Goal: Task Accomplishment & Management: Use online tool/utility

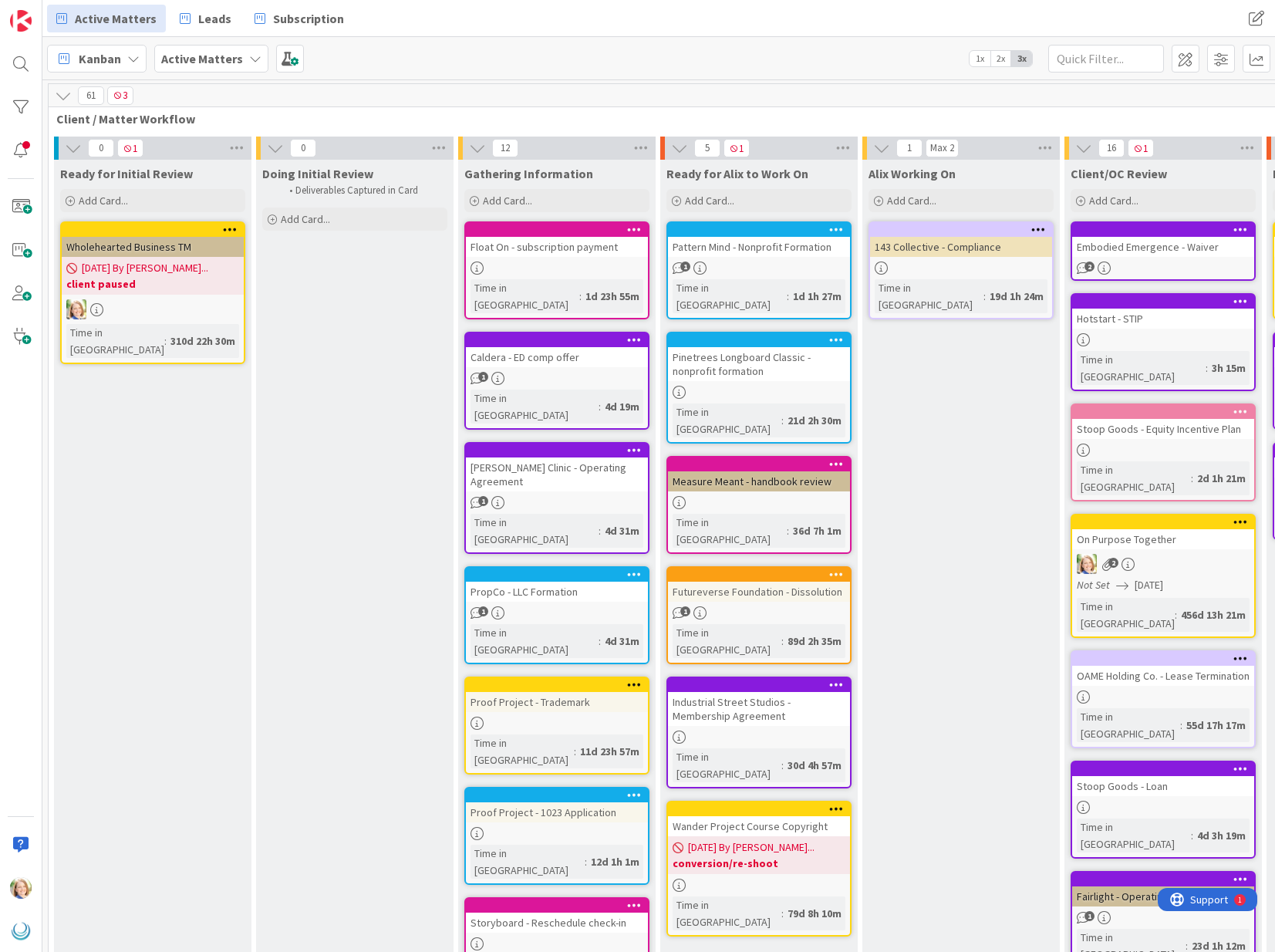
scroll to position [0, 675]
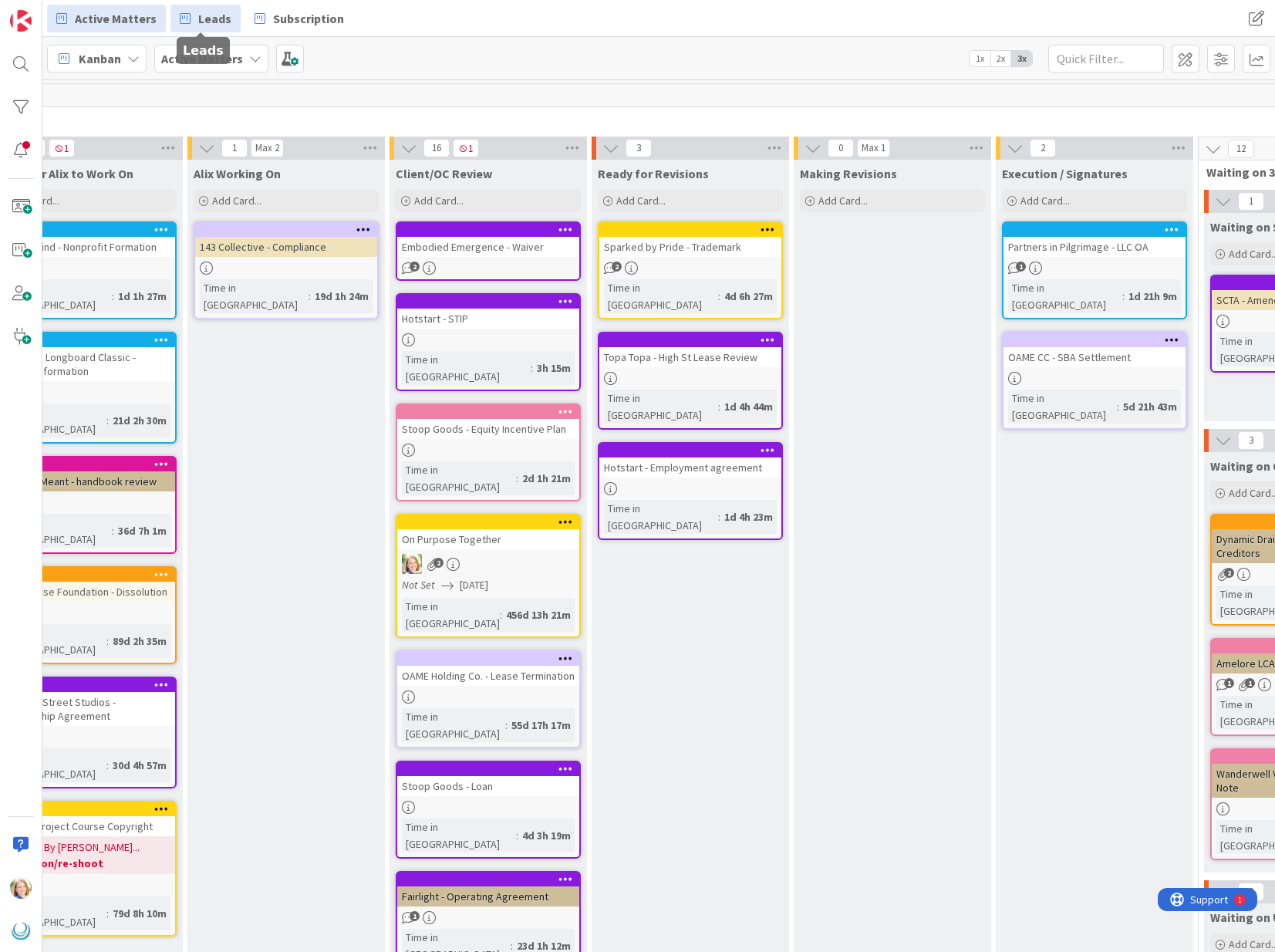
click at [198, 18] on span "Leads" at bounding box center [215, 18] width 33 height 18
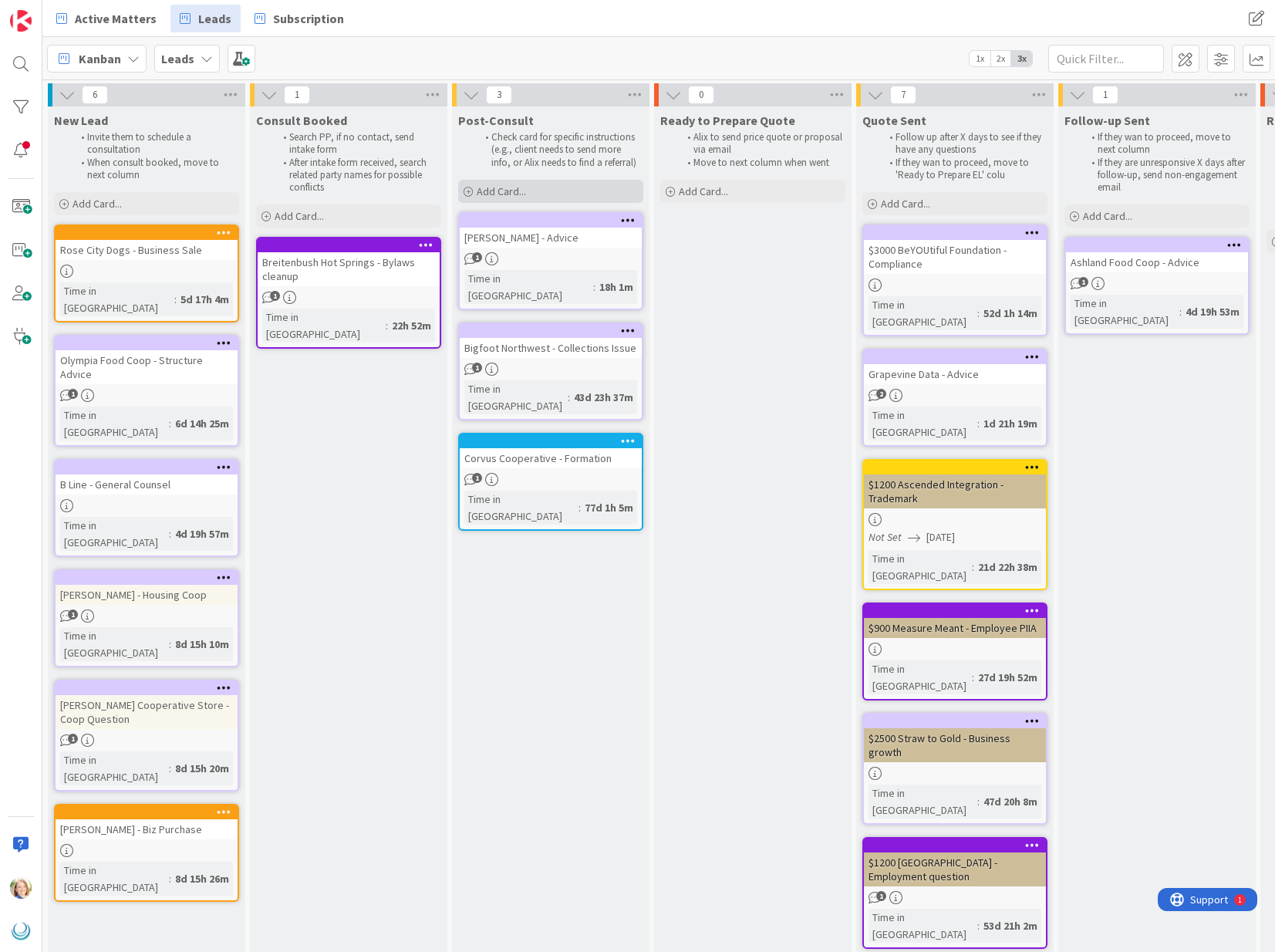
click at [517, 192] on span "Add Card..." at bounding box center [501, 191] width 49 height 14
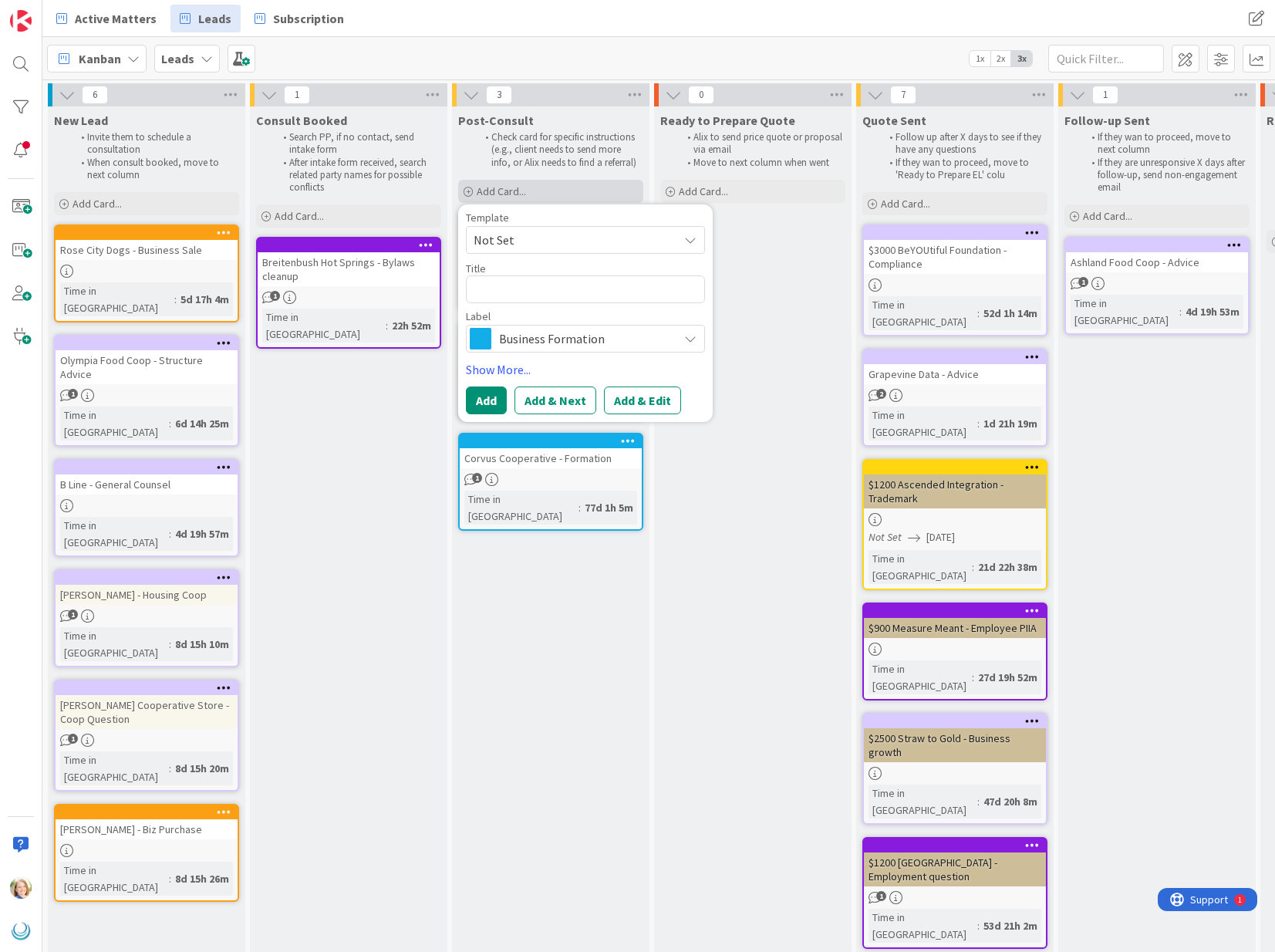
type textarea "x"
type textarea "S"
type textarea "x"
type textarea "So"
type textarea "x"
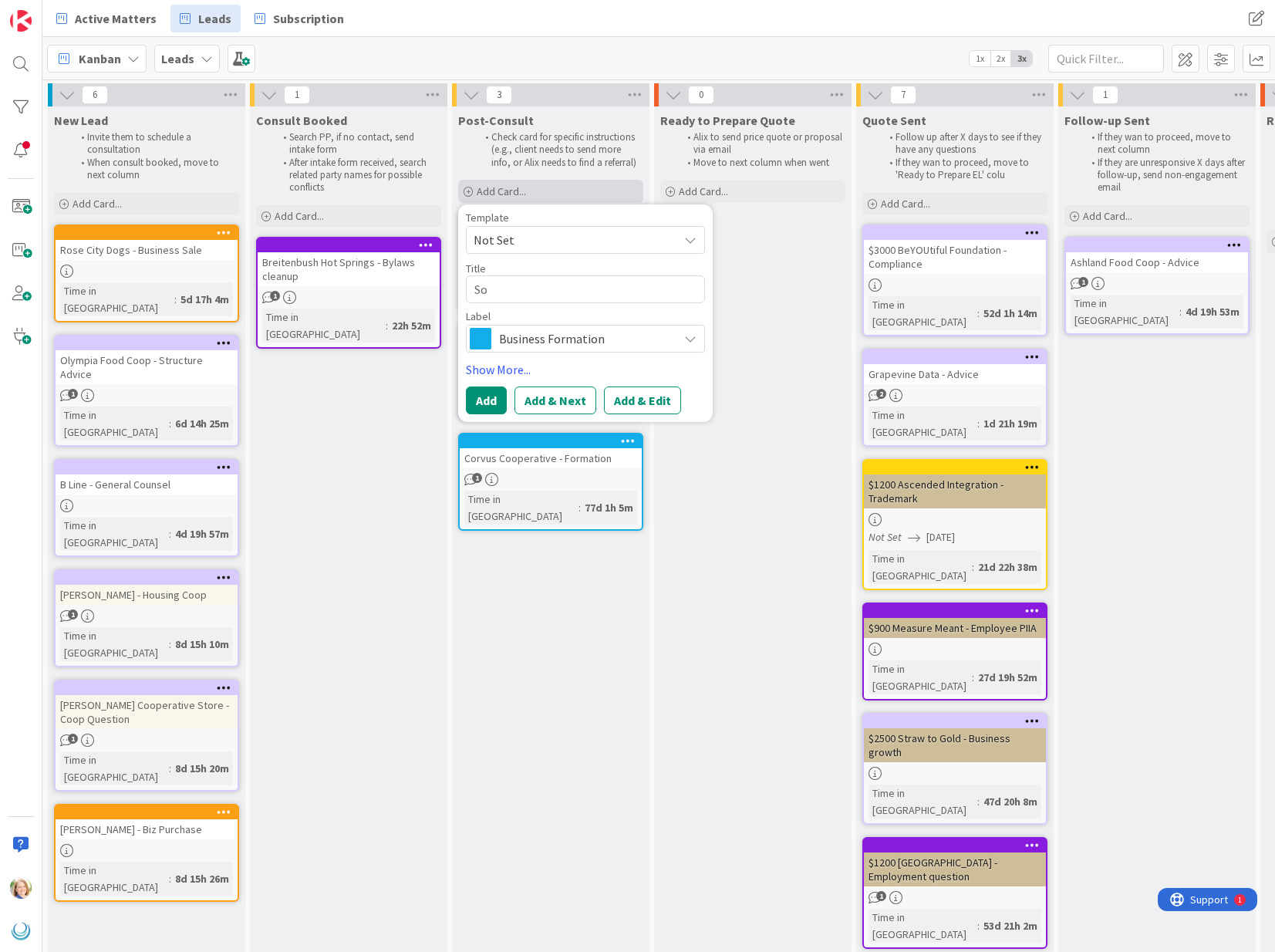
type textarea "Sof"
type textarea "x"
type textarea "Soft"
type textarea "x"
type textarea "Softs"
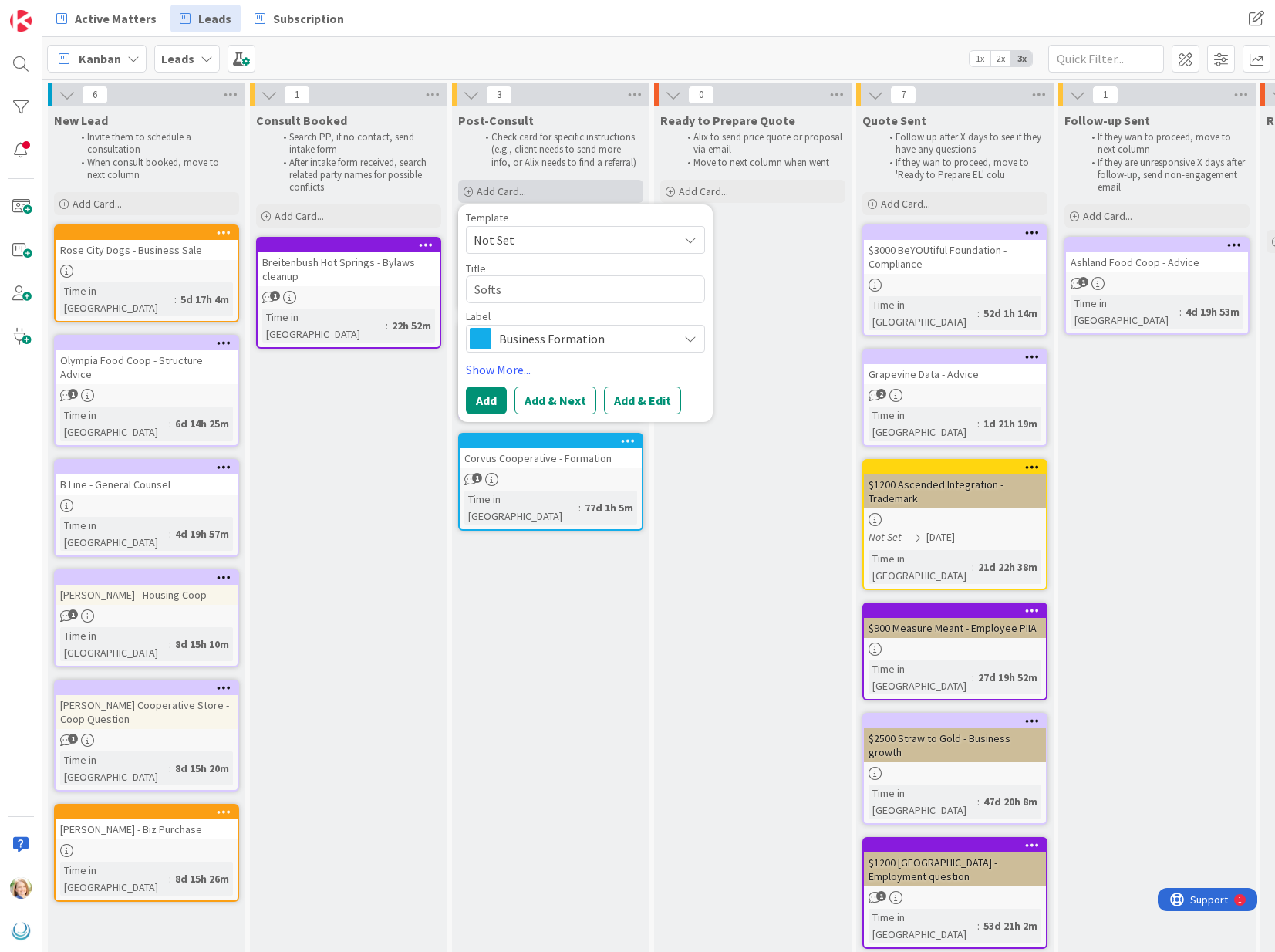
type textarea "x"
type textarea "Softst"
type textarea "x"
type textarea "Softsta"
type textarea "x"
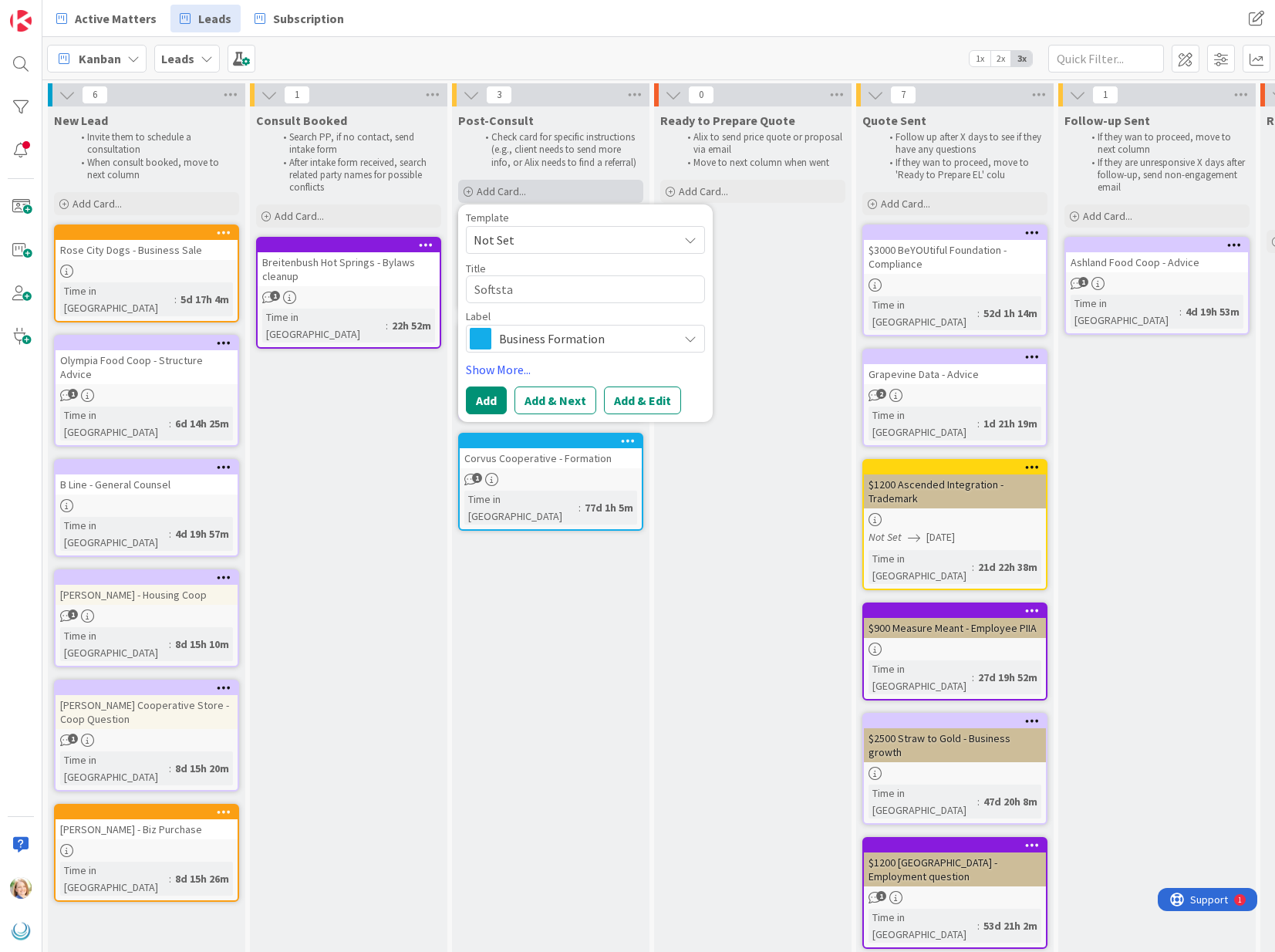
type textarea "Softstar"
type textarea "x"
type textarea "Softstare"
type textarea "x"
type textarea "Softstare"
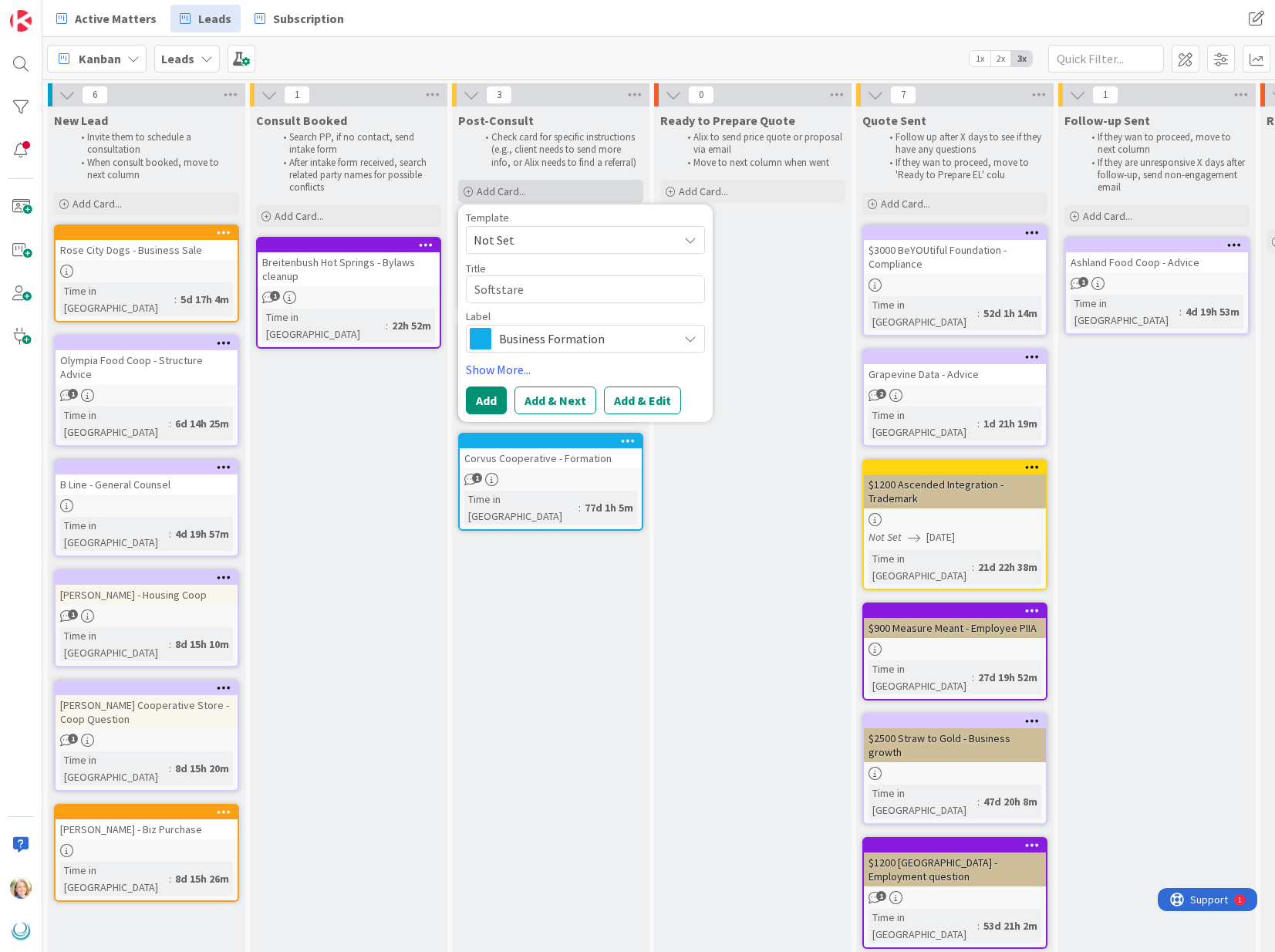
type textarea "x"
type textarea "Softstare H"
type textarea "x"
type textarea "Softstare"
type textarea "x"
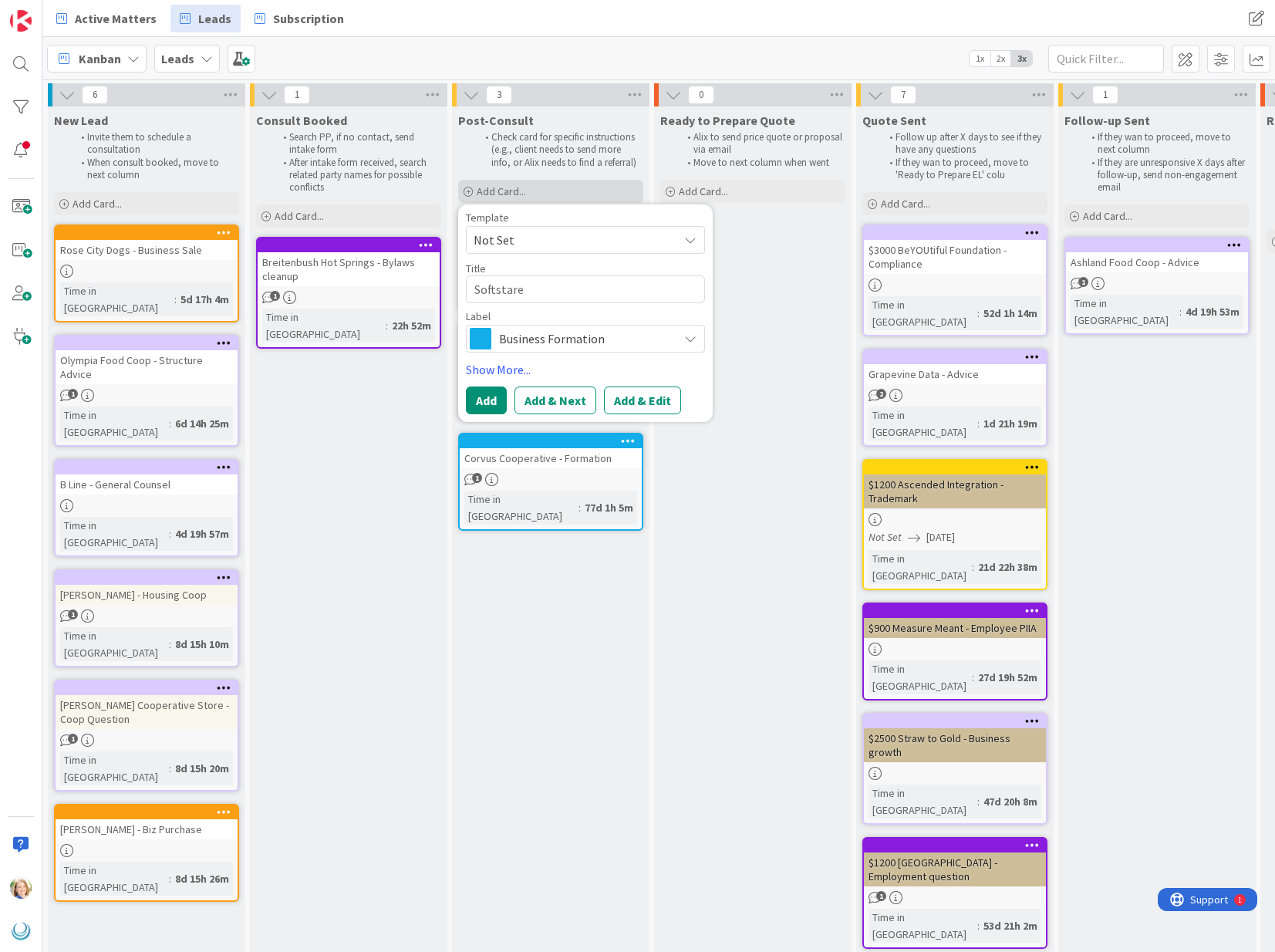
type textarea "Softstare"
type textarea "x"
type textarea "Softstar"
type textarea "x"
type textarea "Softstar"
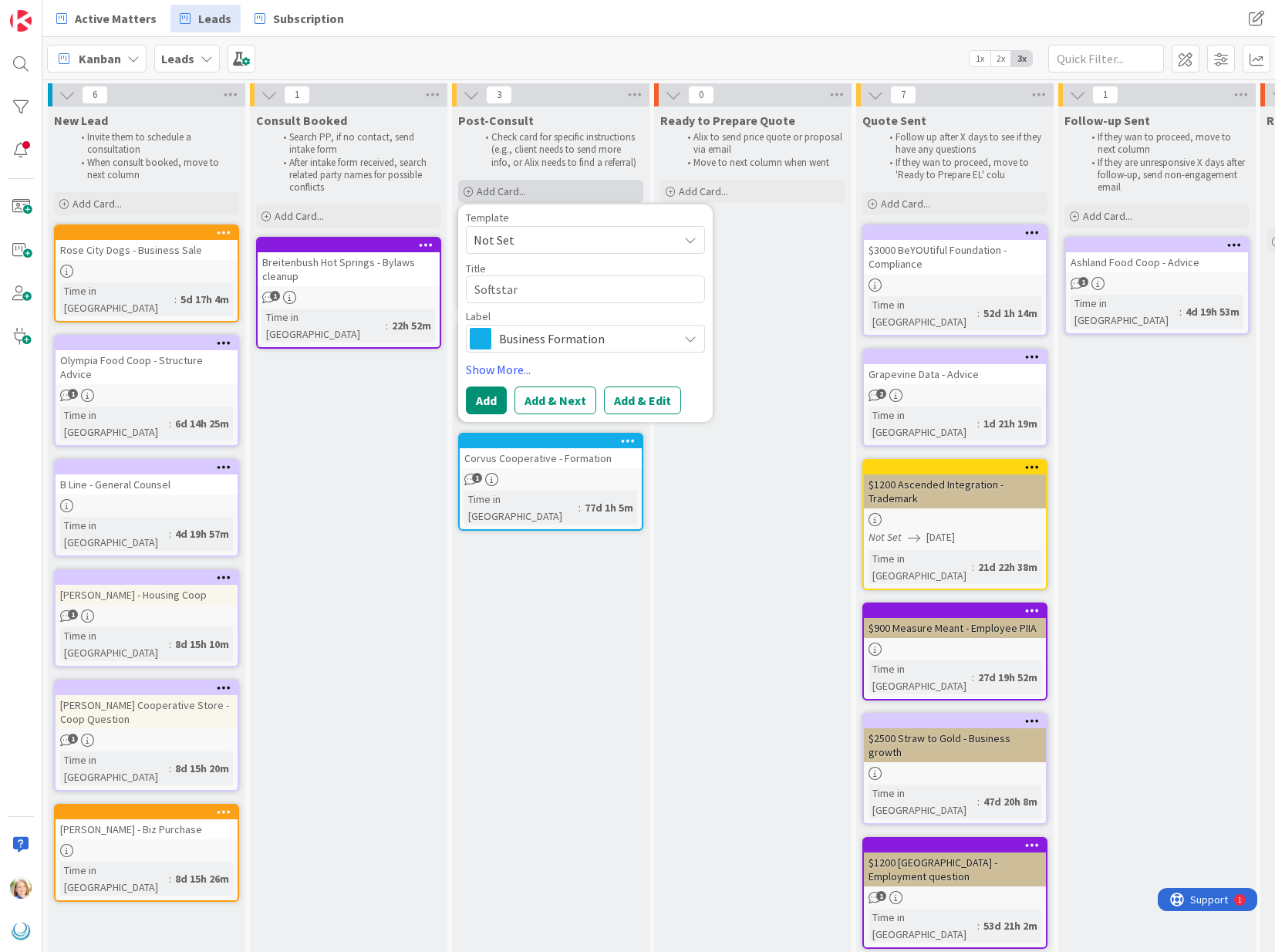
type textarea "x"
type textarea "Softstar S"
type textarea "x"
type textarea "Softstar Sh"
type textarea "x"
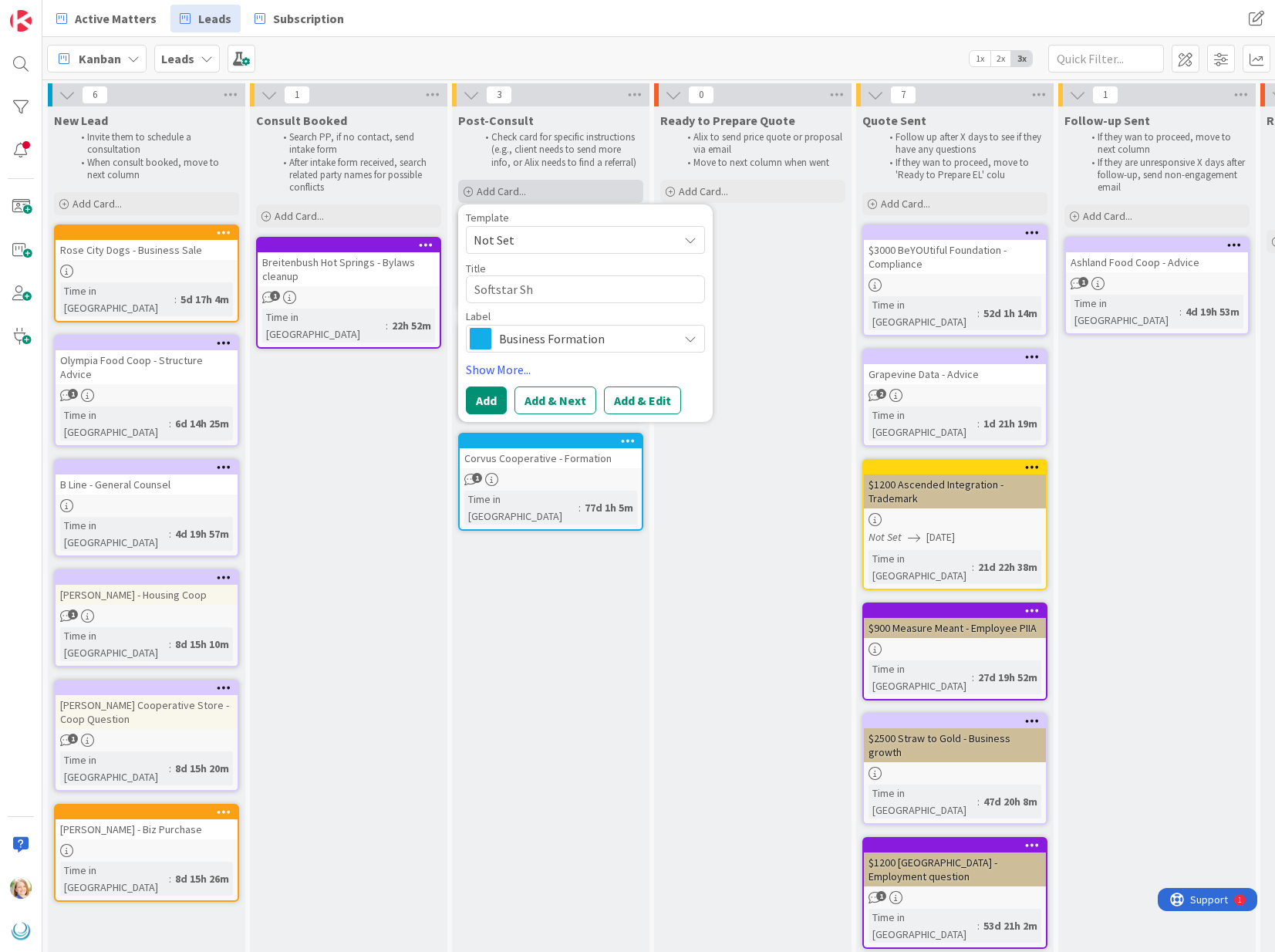
type textarea "Softstar Sho"
type textarea "x"
type textarea "Softstar Shoe"
type textarea "x"
type textarea "Softstar Shoes"
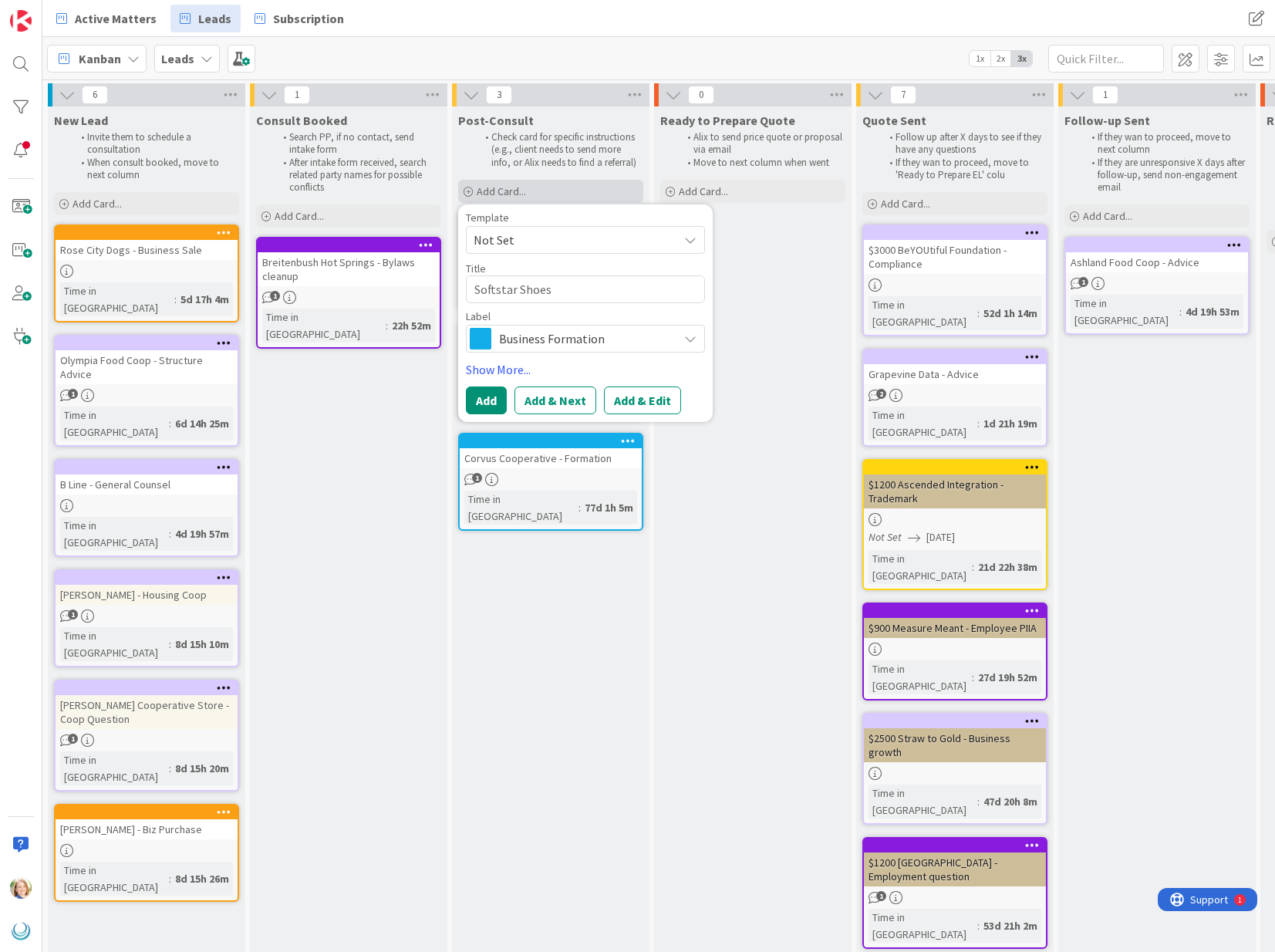
type textarea "x"
type textarea "Softstar Shoes"
type textarea "x"
type textarea "Softstar Shoes -"
type textarea "x"
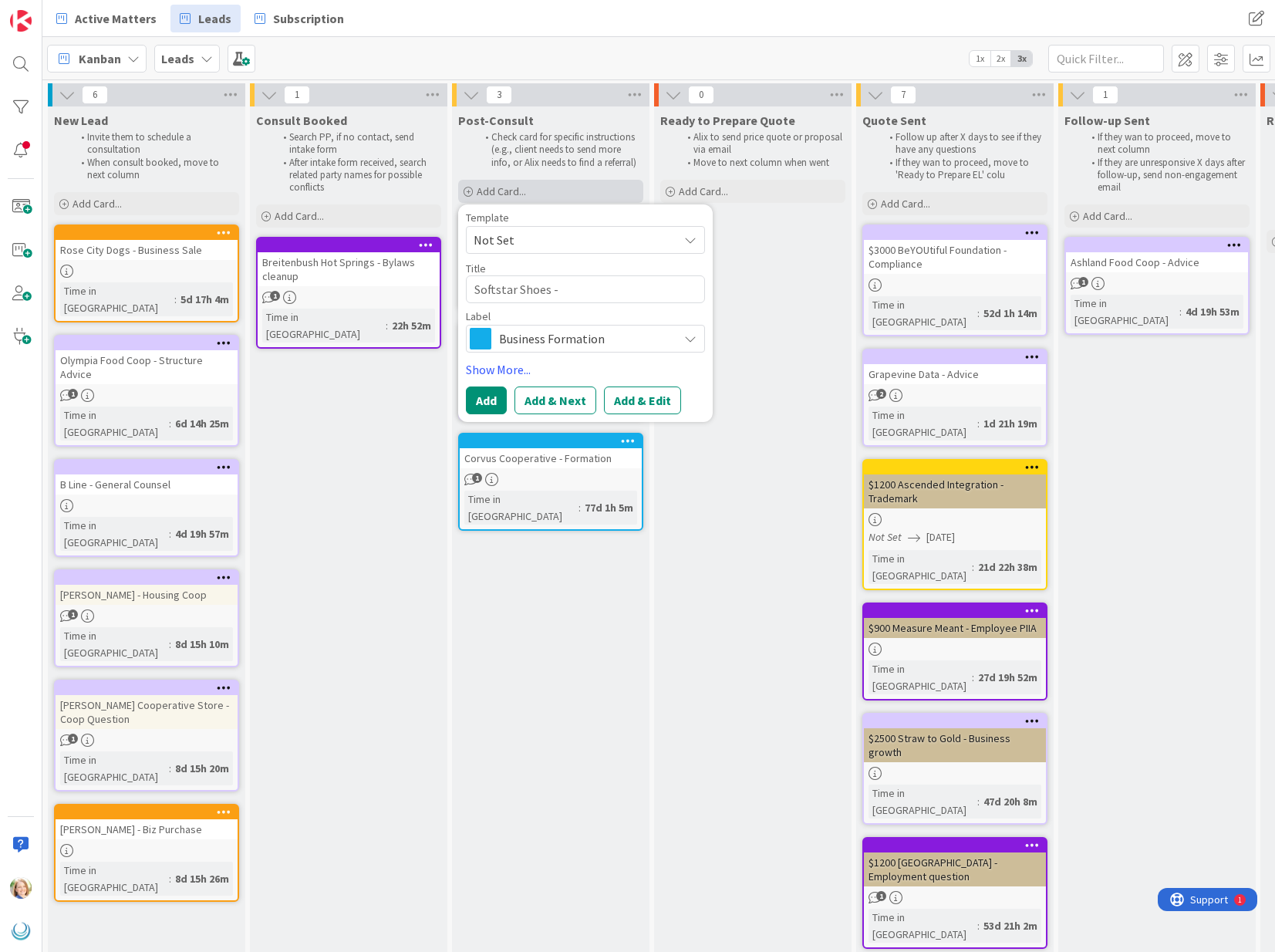
type textarea "Softstar Shoes -"
type textarea "x"
type textarea "Softstar Shoes - L"
type textarea "x"
type textarea "Softstar Shoes - Lo"
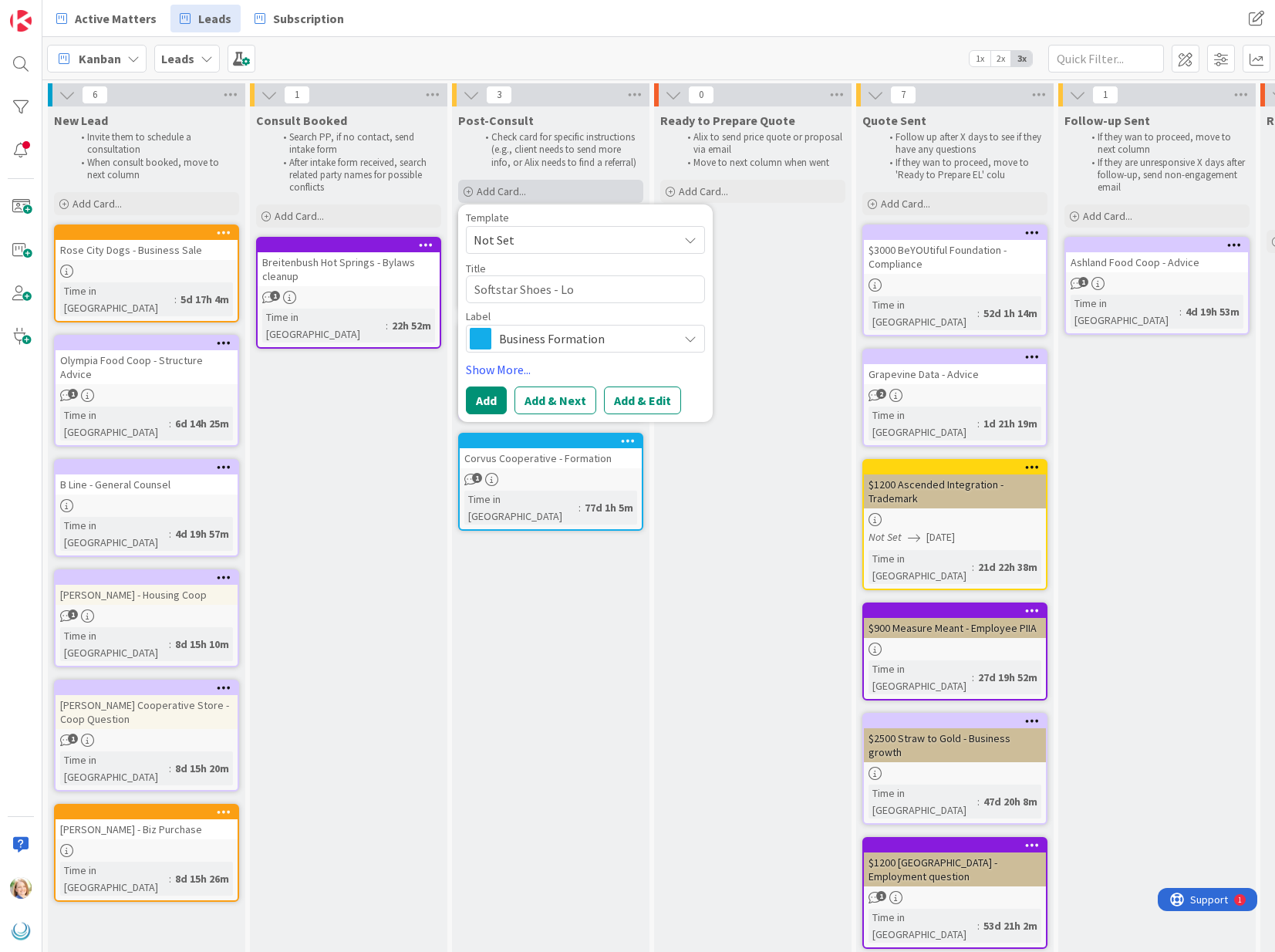
type textarea "x"
type textarea "Softstar Shoes - Loc"
type textarea "x"
type textarea "Softstar Shoes - Loca"
type textarea "x"
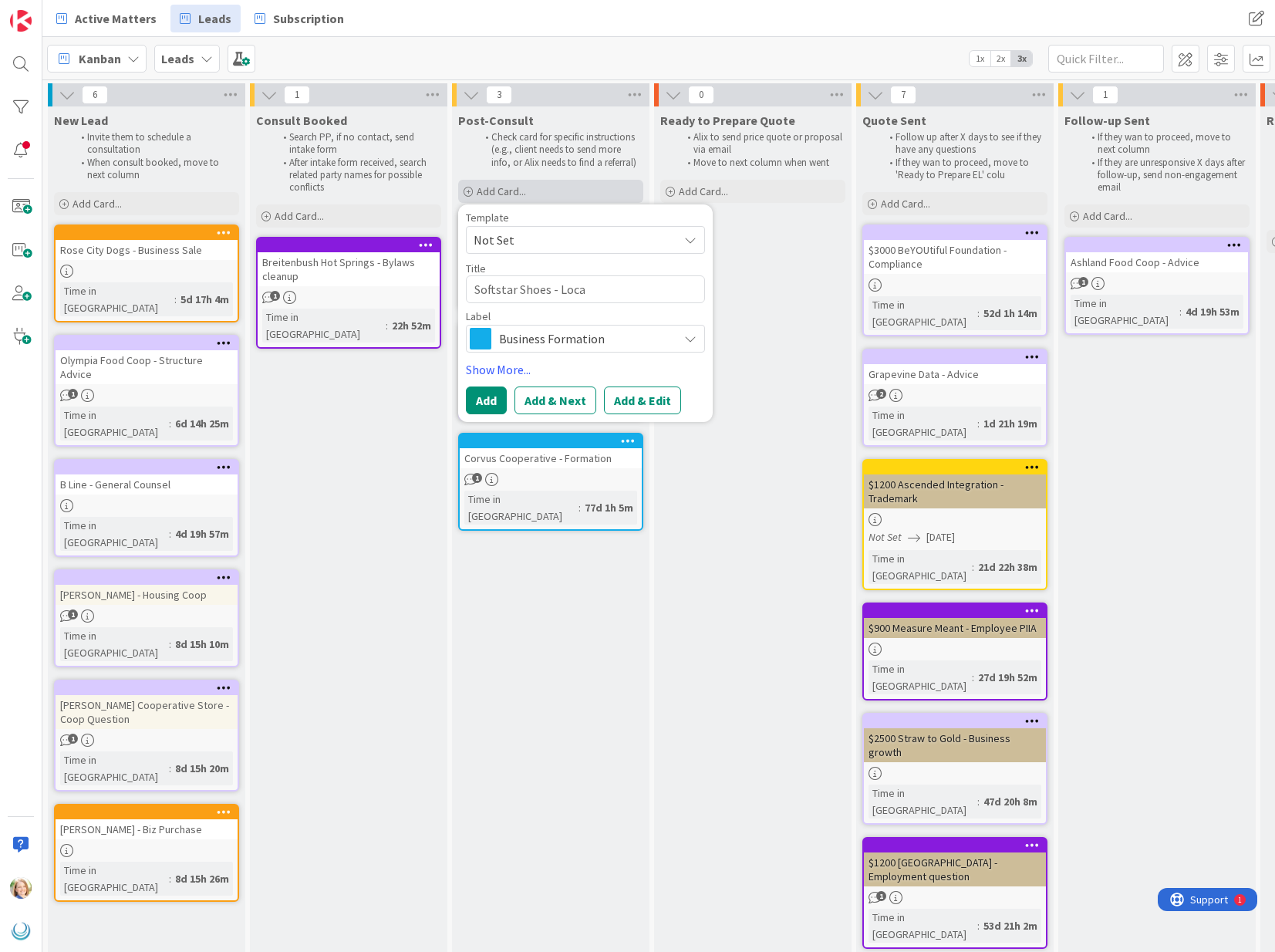
type textarea "Softstar Shoes - Local"
type textarea "x"
type textarea "Softstar Shoes - Local"
type textarea "x"
type textarea "Softstar Shoes - Local C"
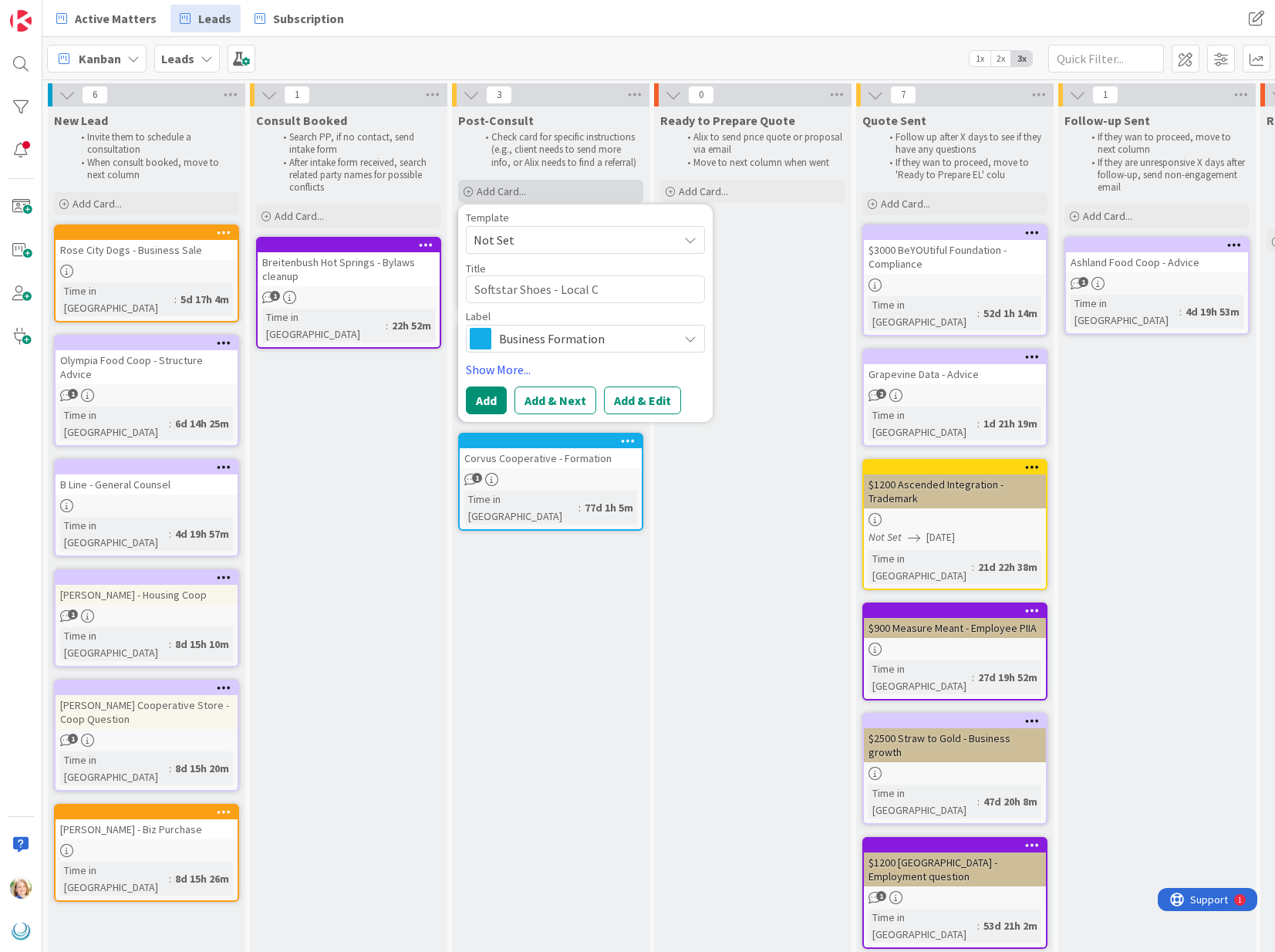
type textarea "x"
type textarea "Softstar Shoes - Local Co"
type textarea "x"
type textarea "Softstar Shoes - Local Cou"
type textarea "x"
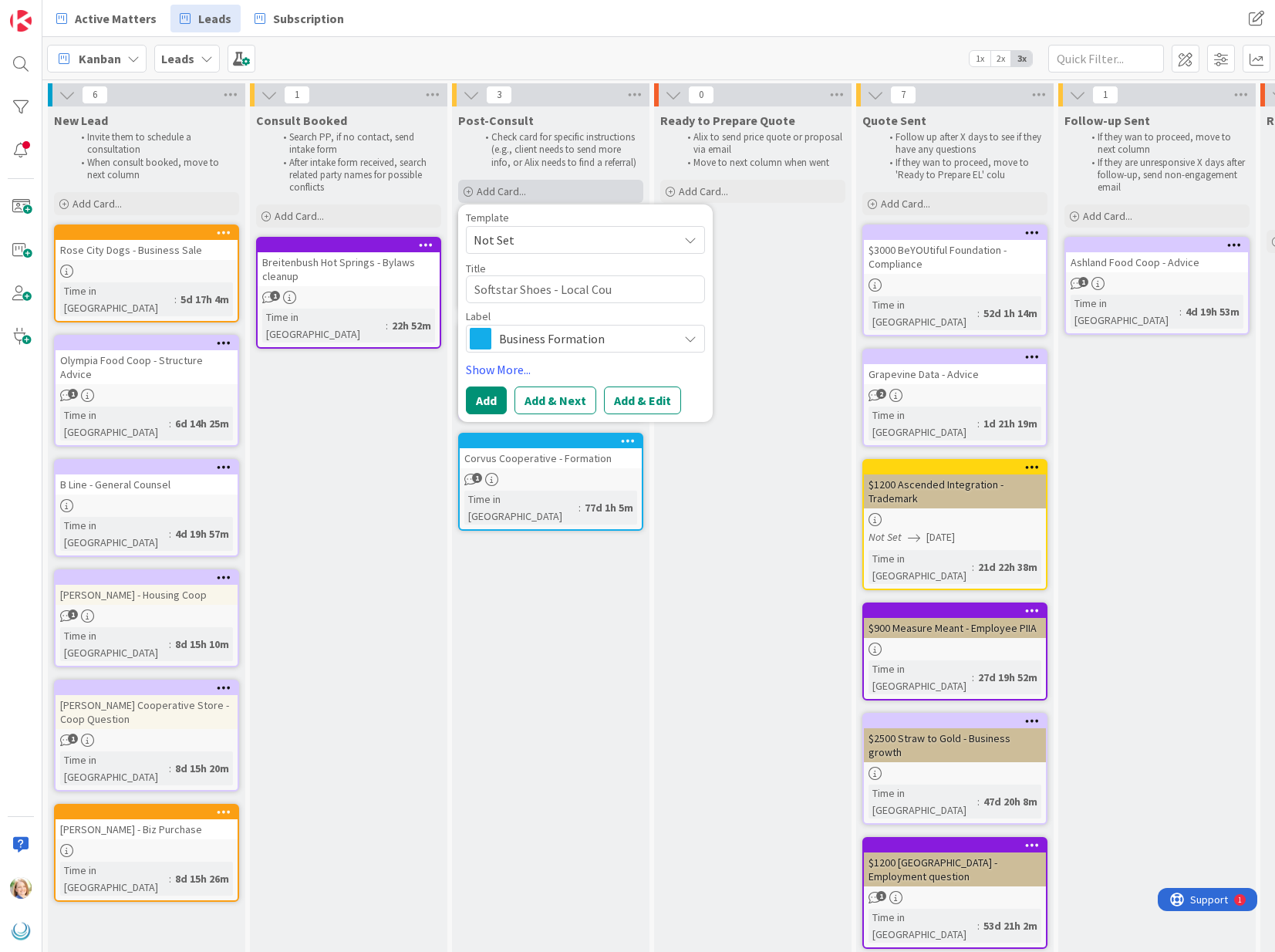
type textarea "Softstar Shoes - Local Coun"
type textarea "x"
type textarea "Softstar Shoes - Local Couns"
type textarea "x"
type textarea "Softstar Shoes - Local Counse"
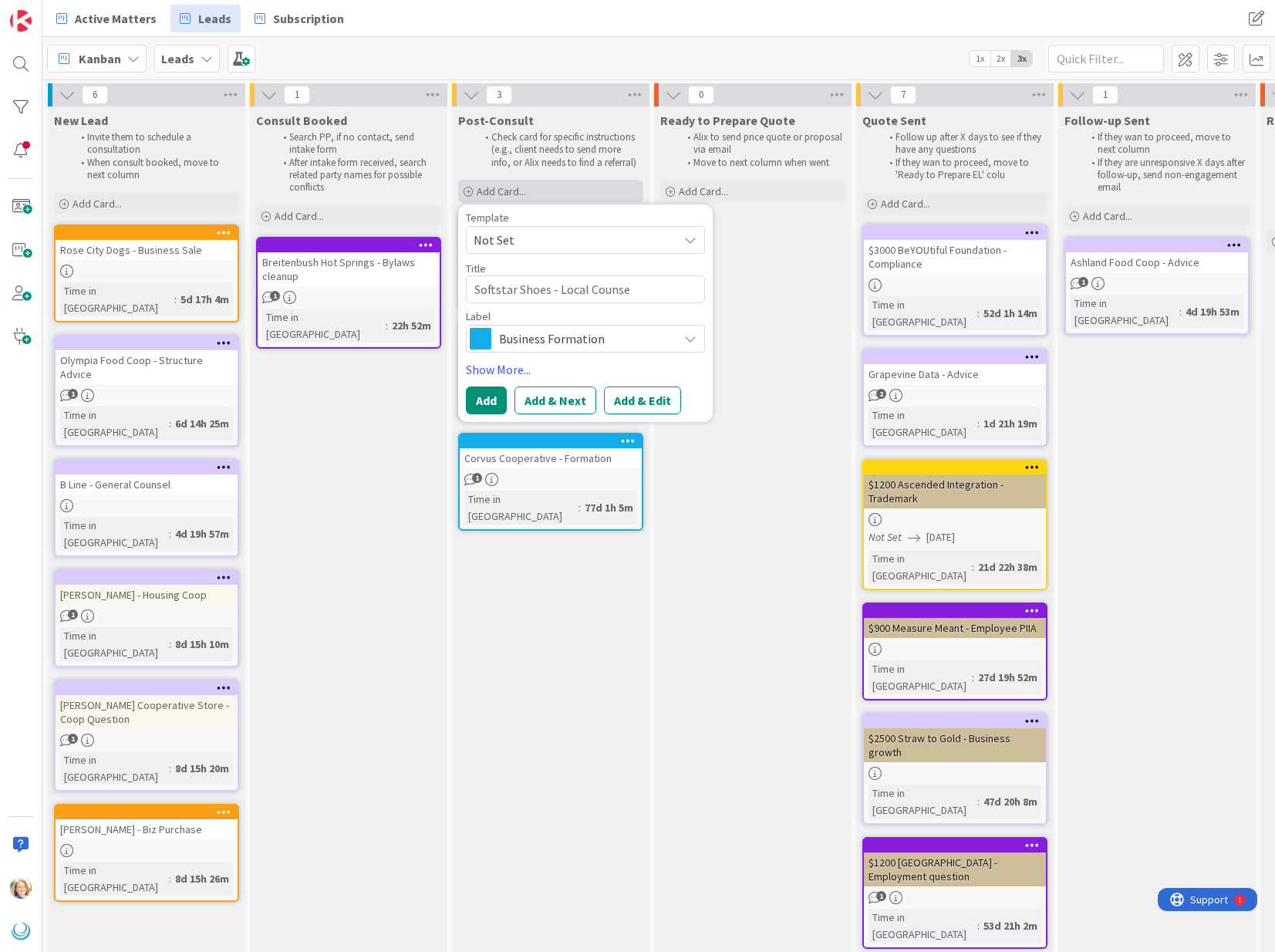
type textarea "x"
type textarea "Softstar Shoes - Local Counsel"
click at [579, 346] on span "Business Formation" at bounding box center [585, 339] width 172 height 22
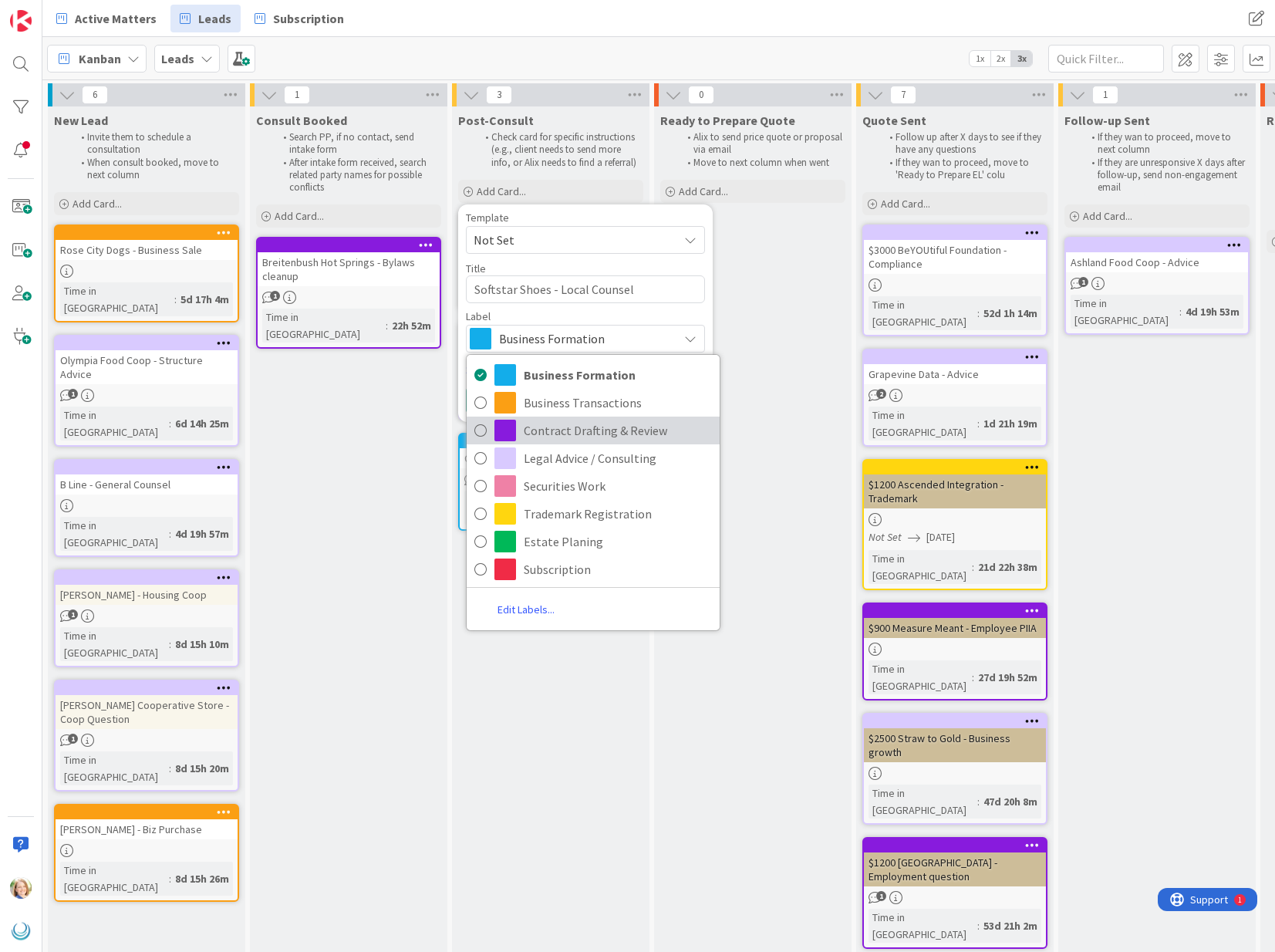
click at [582, 432] on span "Contract Drafting & Review" at bounding box center [617, 431] width 188 height 23
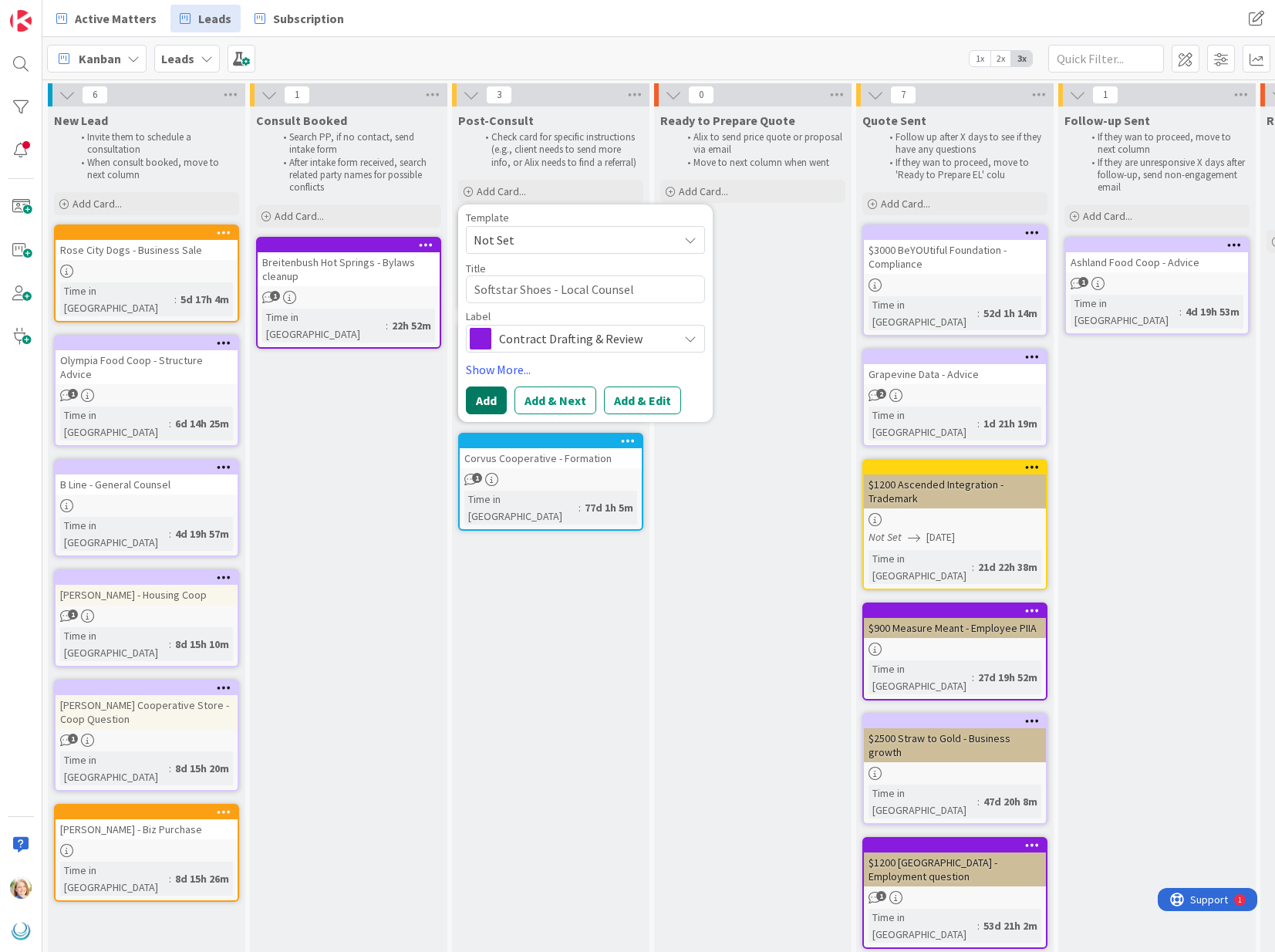
click at [469, 396] on button "Add" at bounding box center [486, 400] width 41 height 28
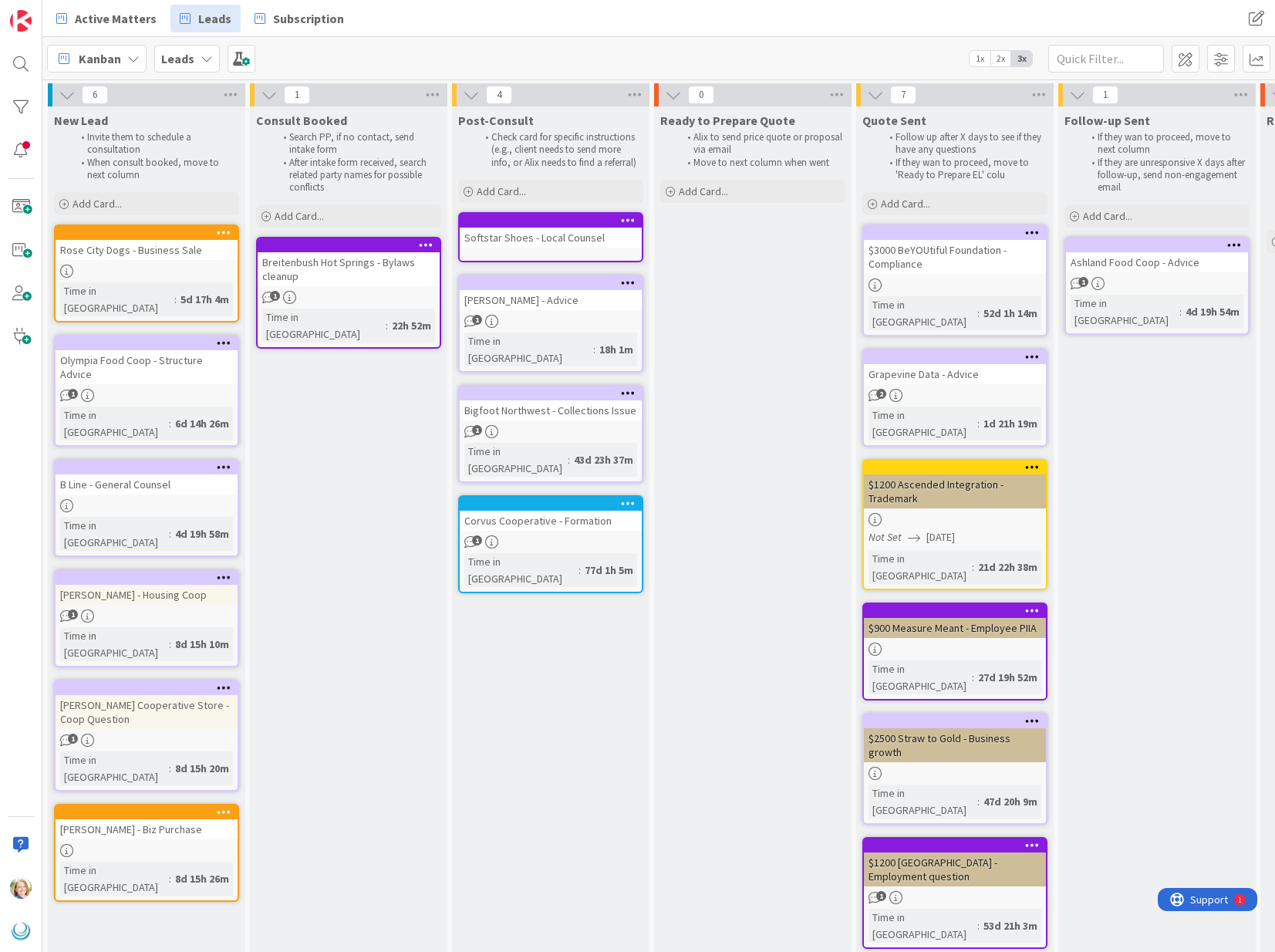
click at [509, 218] on div at bounding box center [554, 220] width 175 height 11
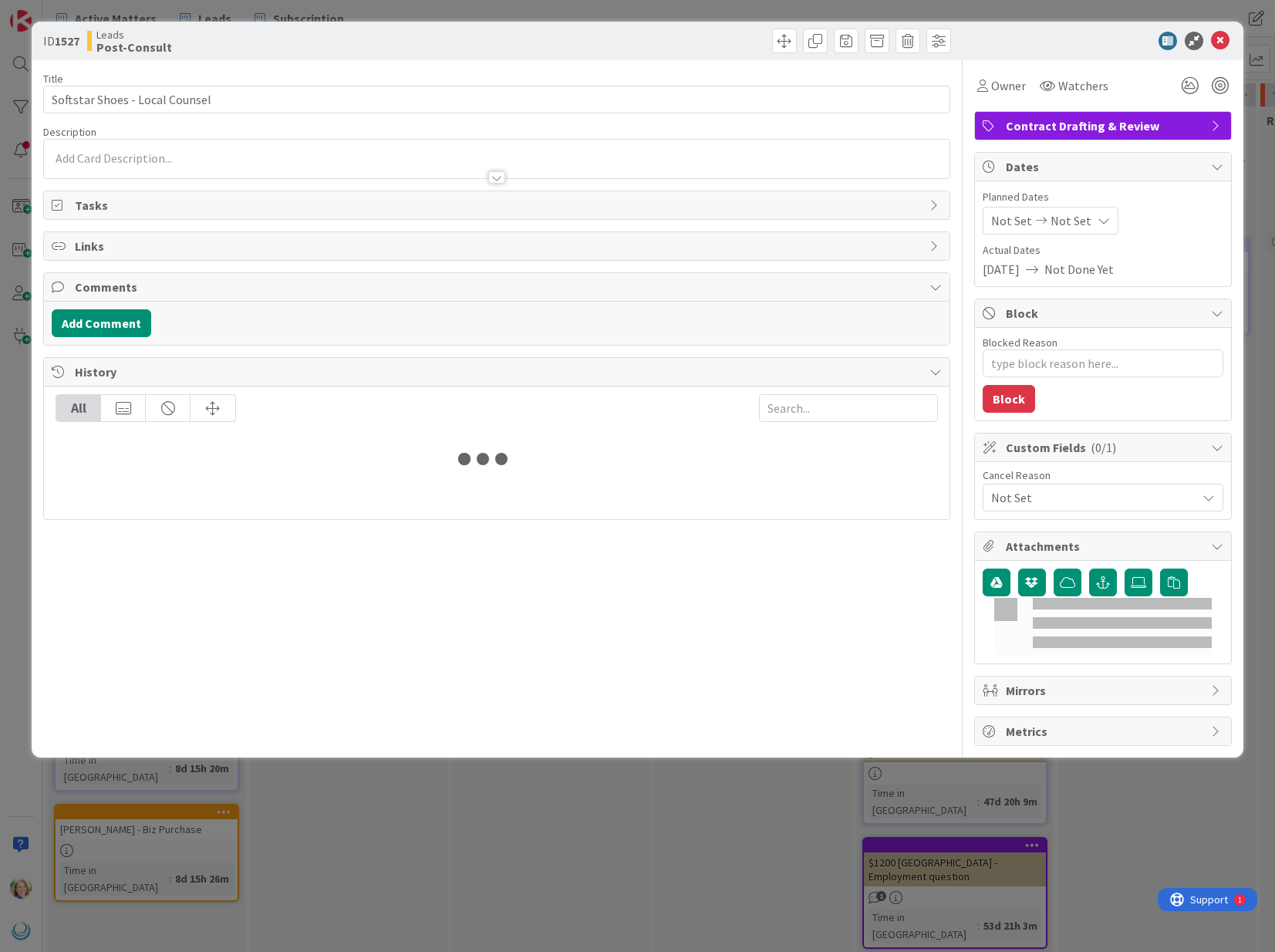
type textarea "x"
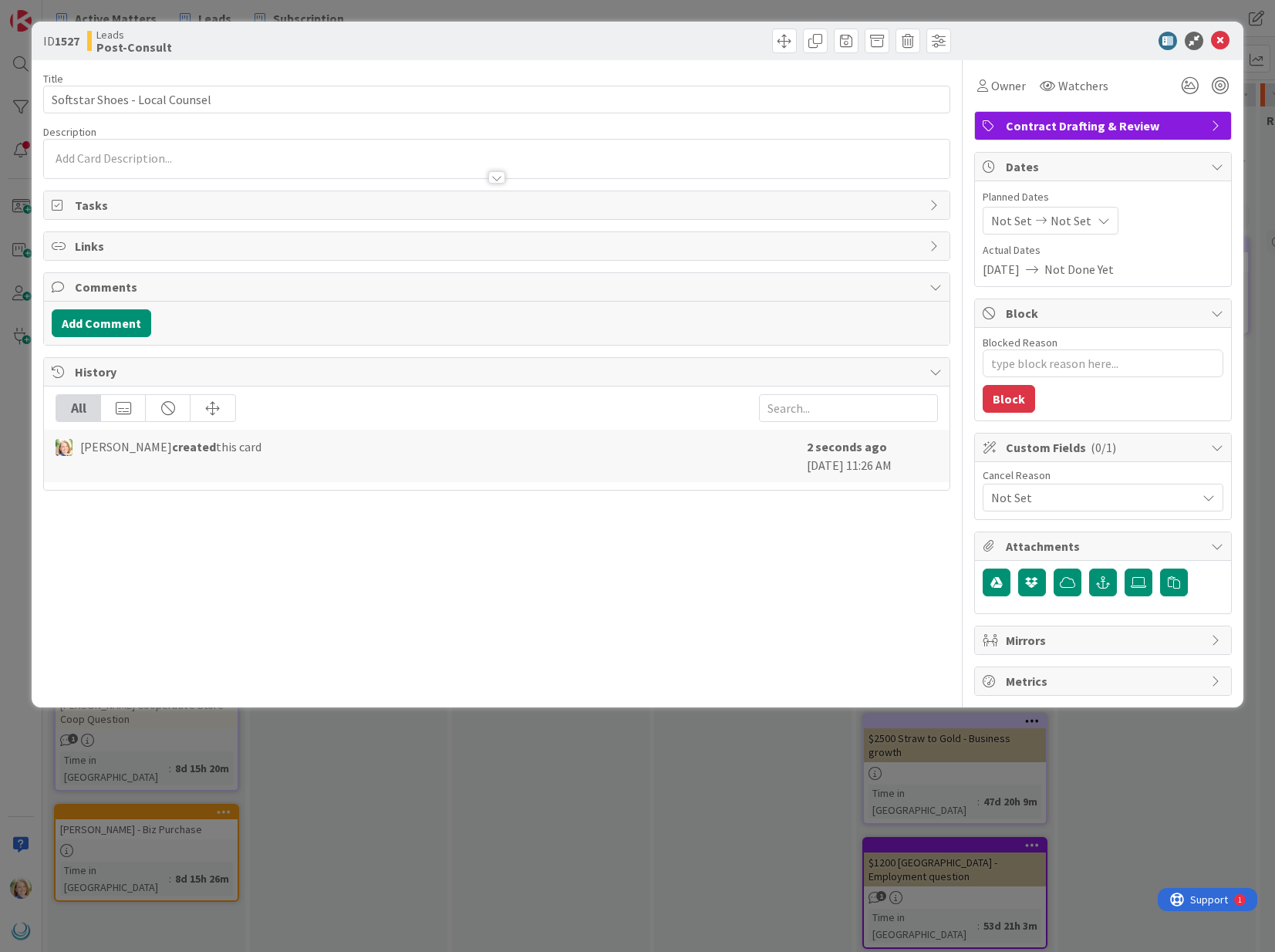
click at [246, 150] on p at bounding box center [496, 158] width 889 height 18
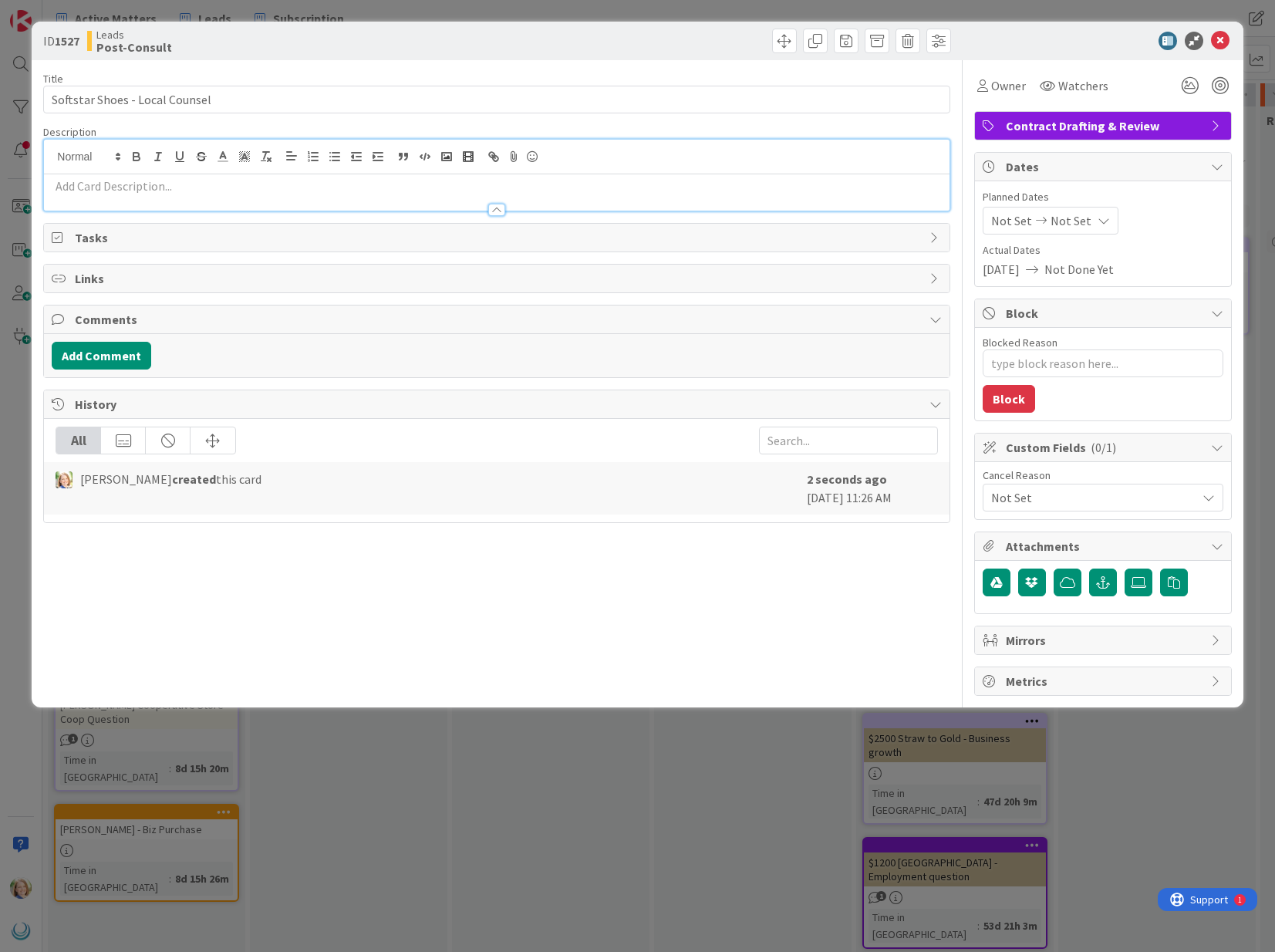
click at [233, 197] on div at bounding box center [497, 202] width 905 height 16
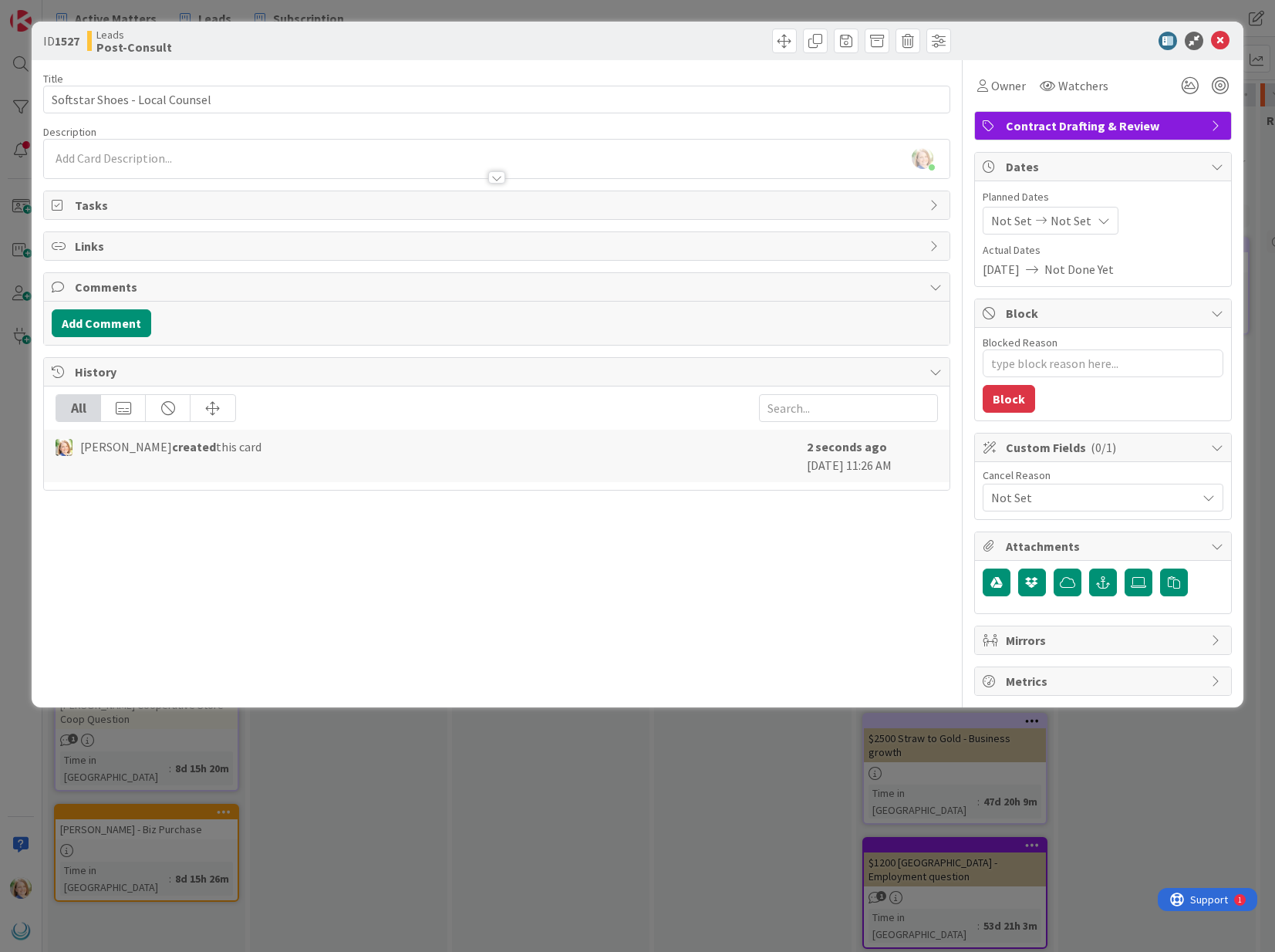
click at [235, 156] on p at bounding box center [496, 158] width 889 height 18
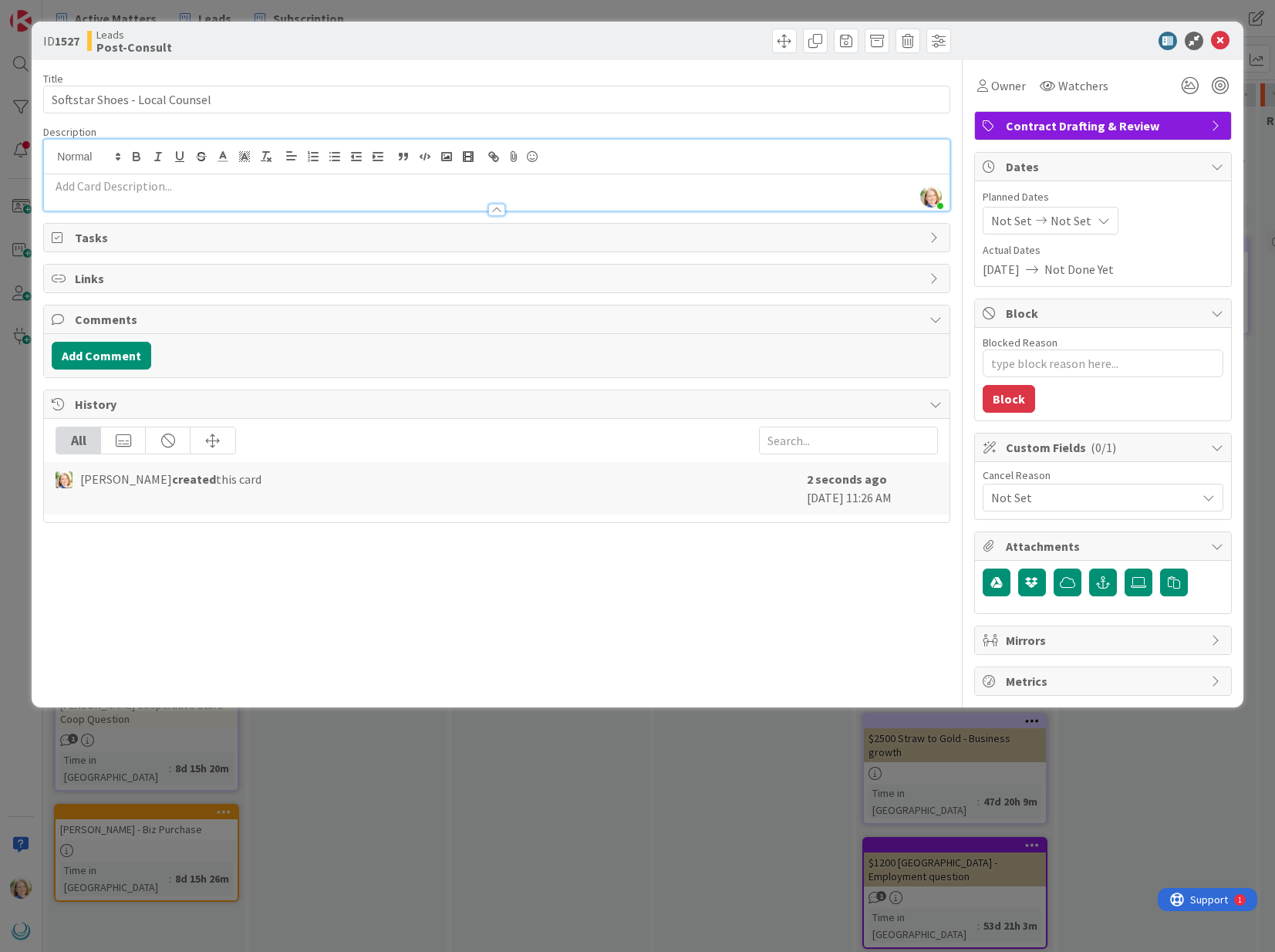
click at [226, 183] on p at bounding box center [496, 186] width 889 height 18
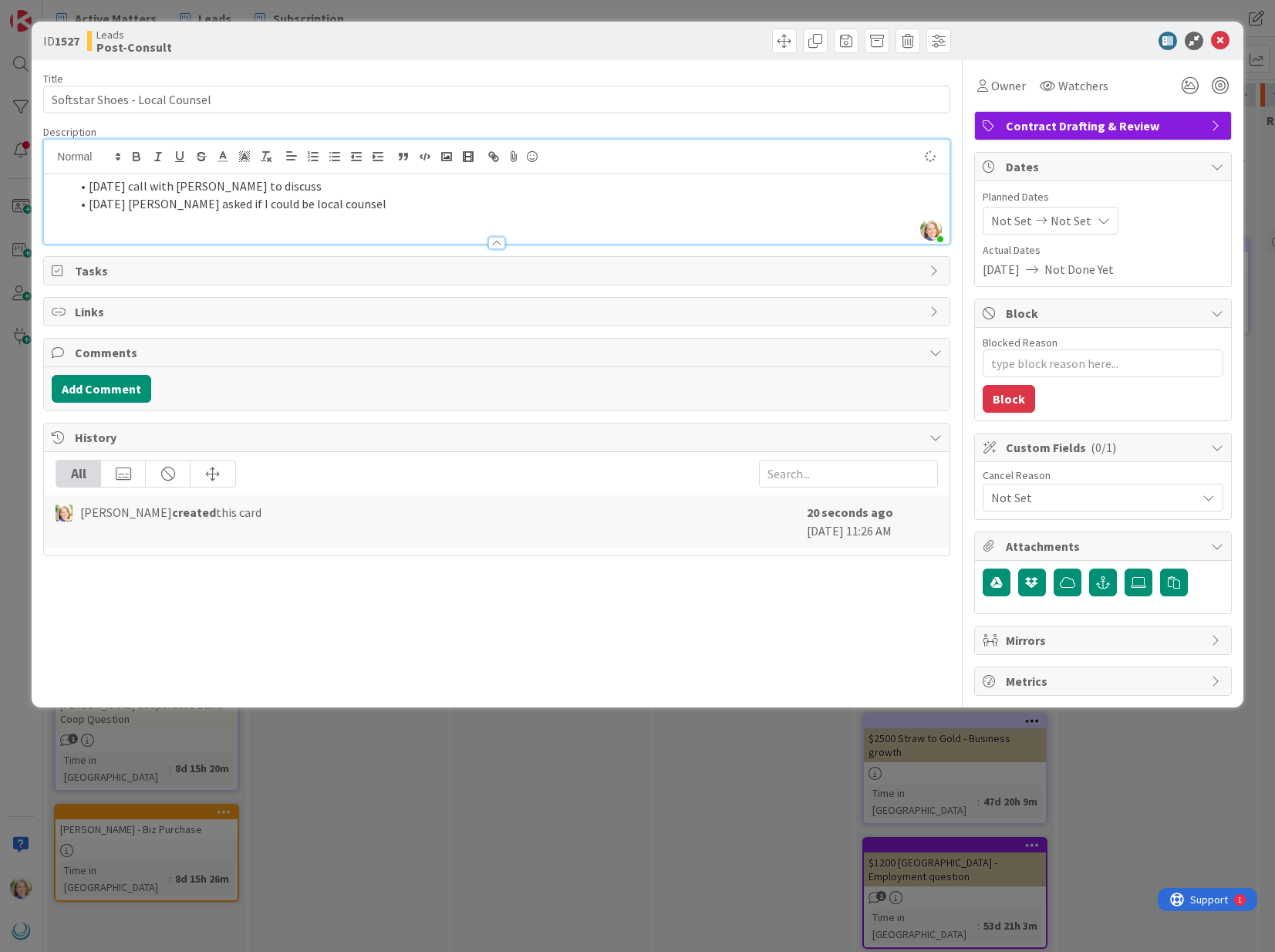
type textarea "x"
click at [80, 392] on button "Add Comment" at bounding box center [101, 388] width 100 height 28
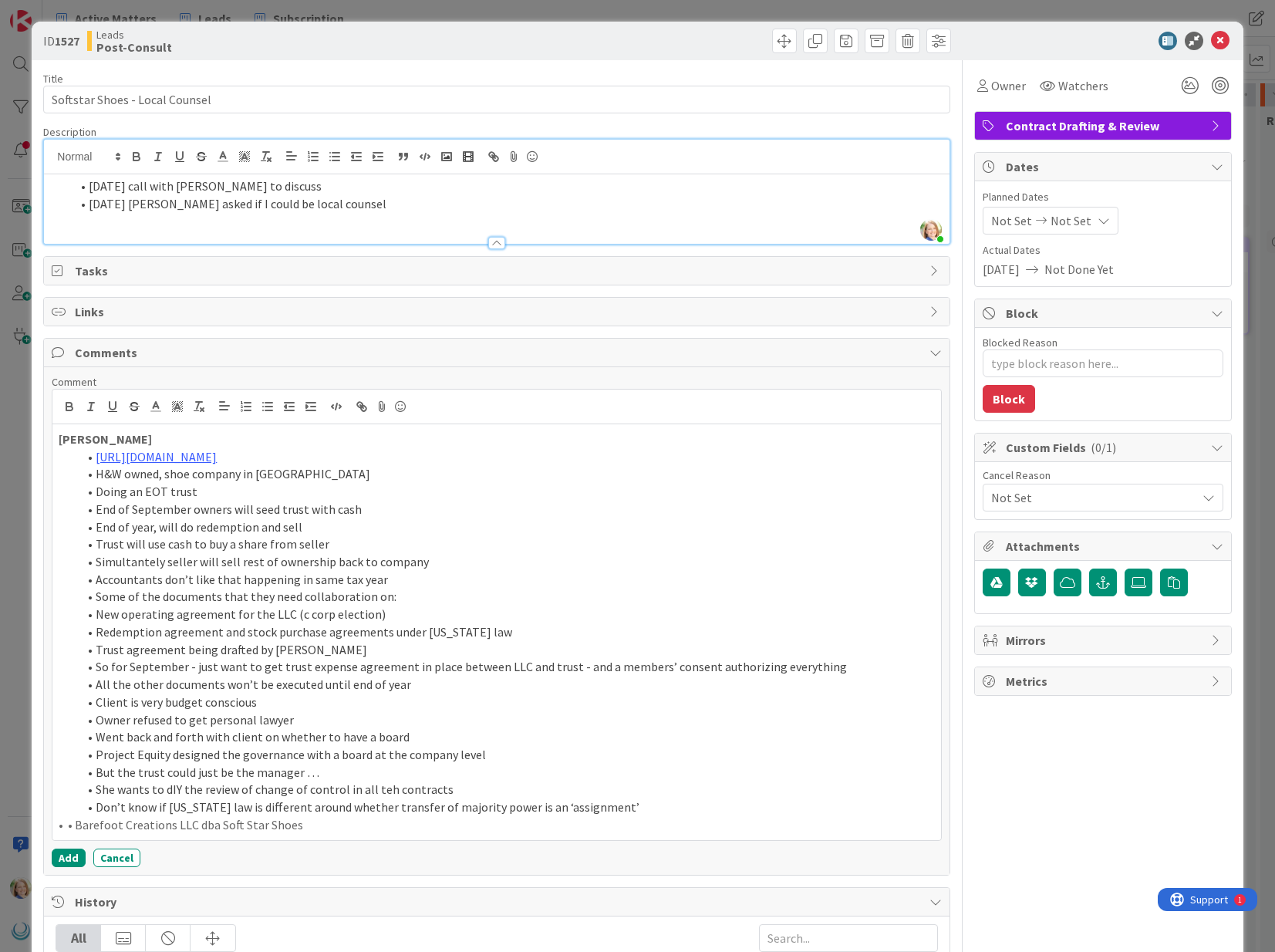
click at [102, 437] on strong "[PERSON_NAME]" at bounding box center [105, 438] width 94 height 15
click at [171, 434] on p "[PERSON_NAME]" at bounding box center [496, 439] width 876 height 18
click at [59, 862] on button "Add" at bounding box center [69, 857] width 34 height 18
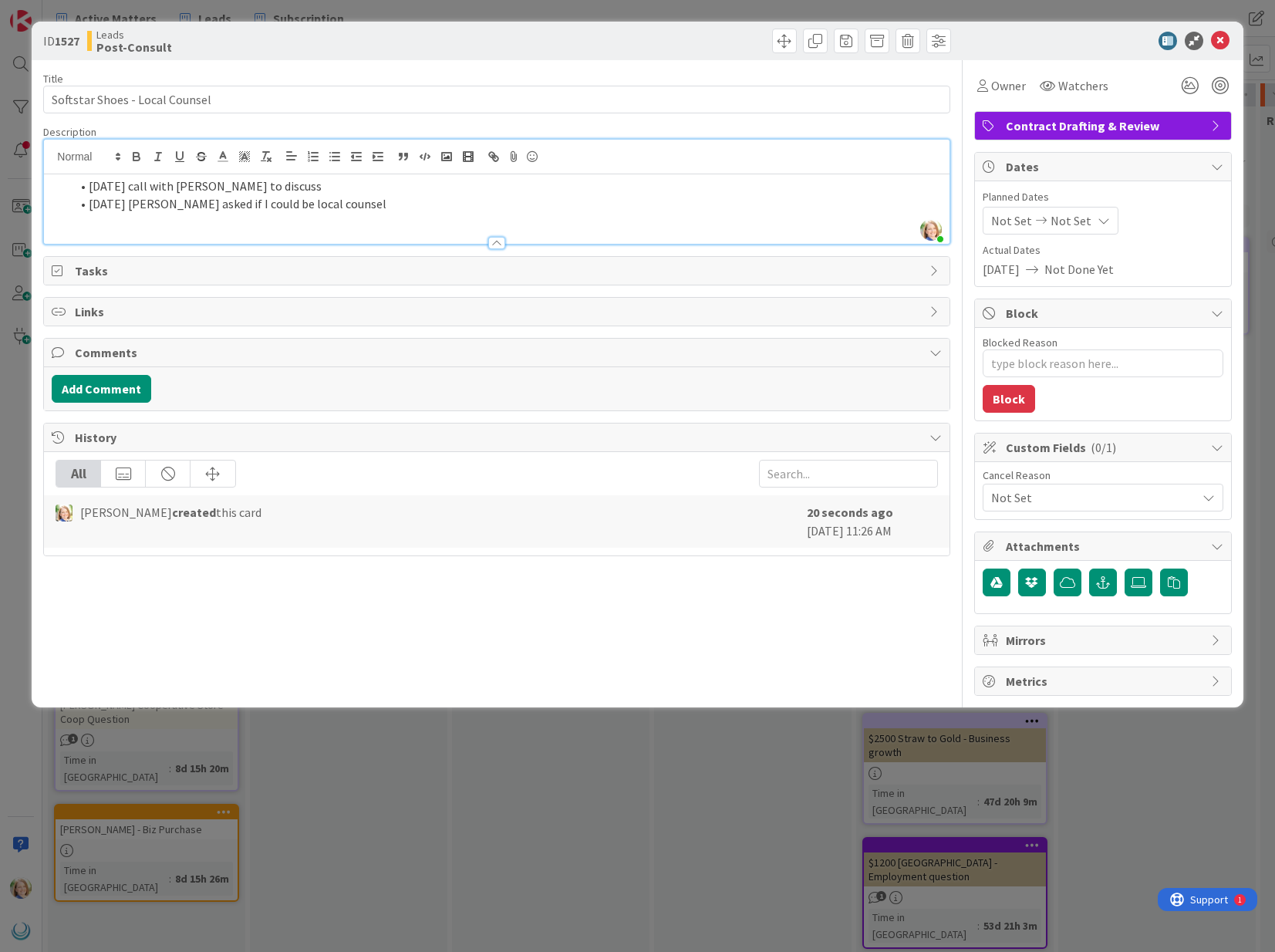
type textarea "x"
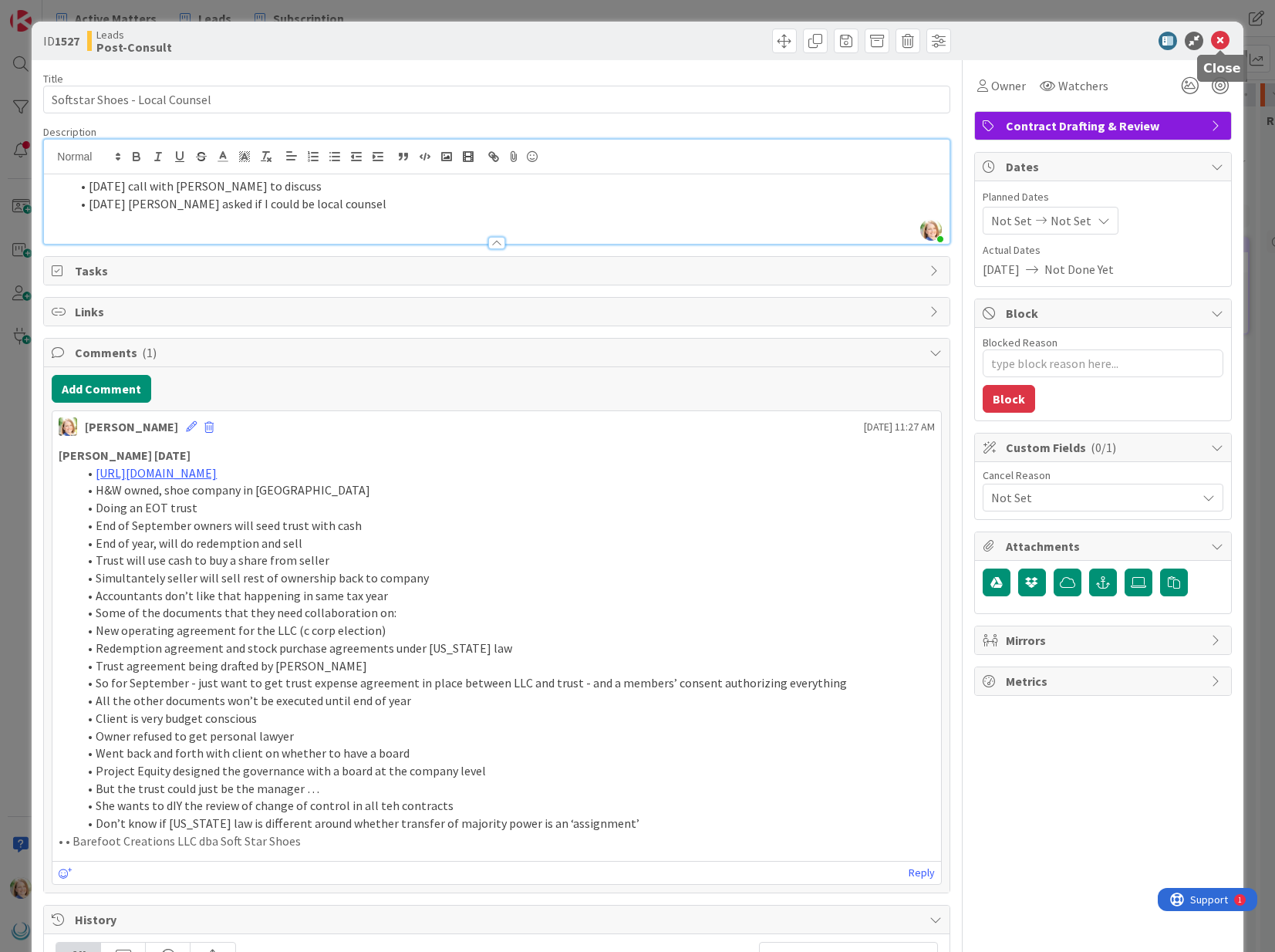
click at [1222, 43] on icon at bounding box center [1221, 41] width 18 height 18
